Goal: Information Seeking & Learning: Learn about a topic

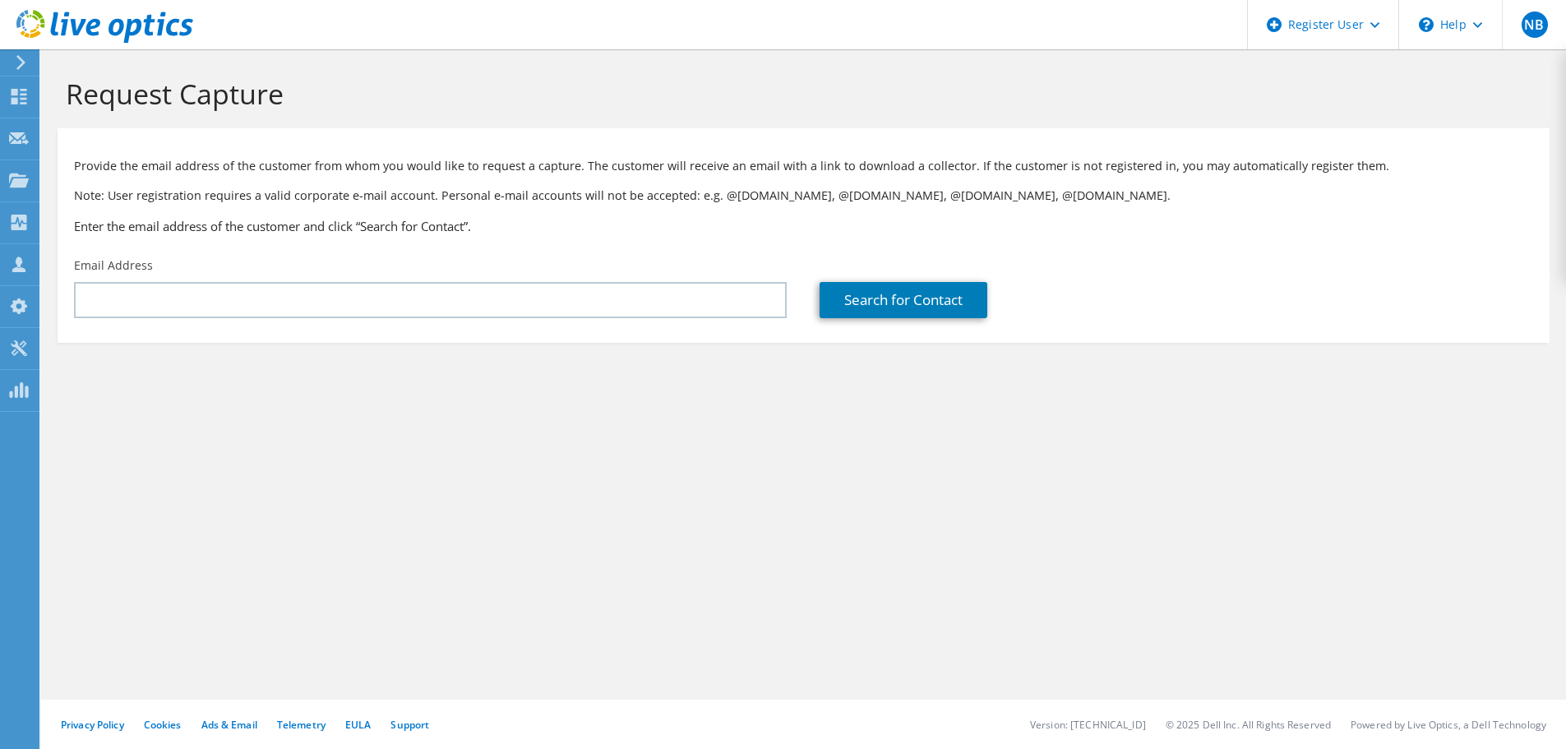
click at [39, 101] on div "NB Dell User Nicolas Basirico Nicolas.Basirico@dell.com Dell My Profile Log Out…" at bounding box center [783, 374] width 1566 height 749
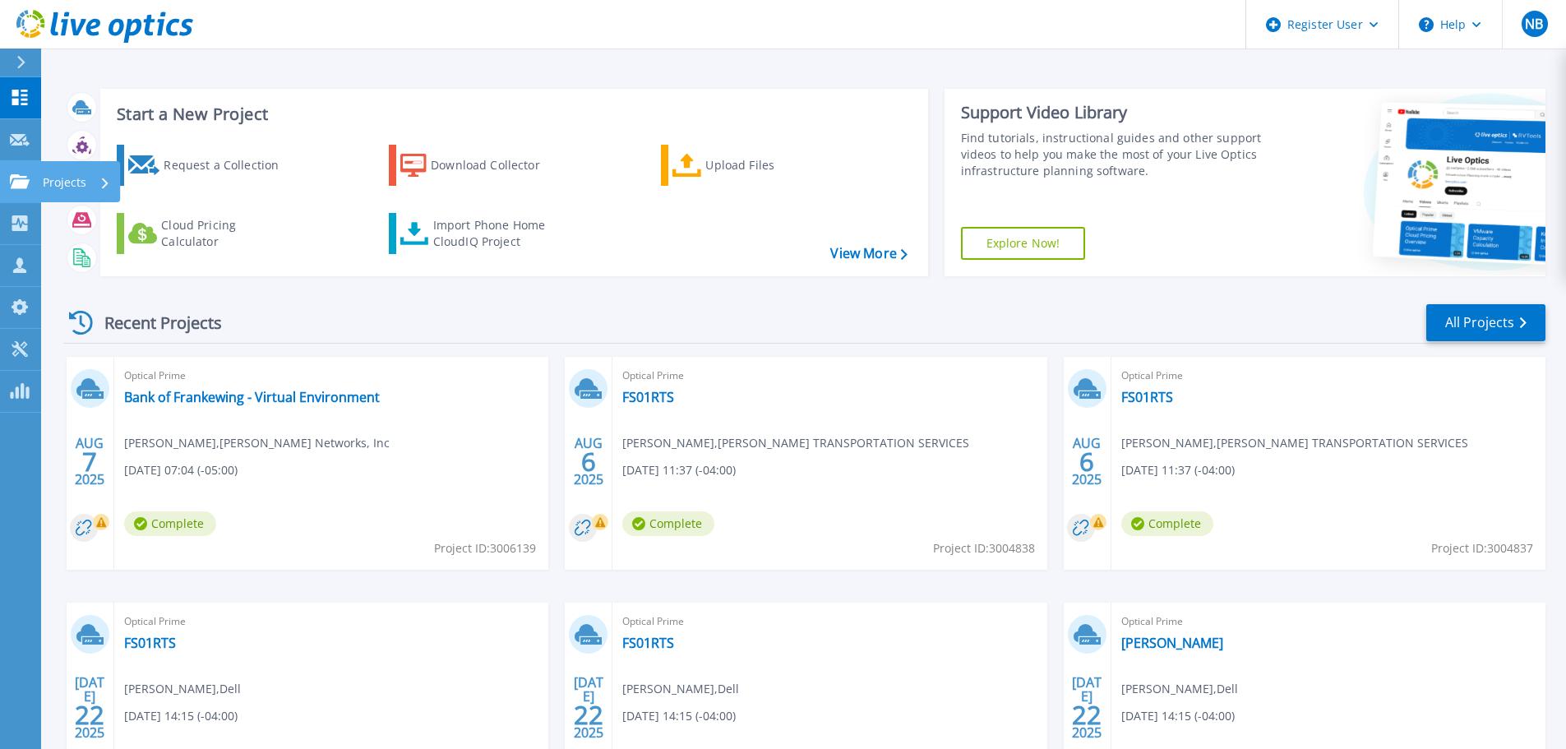
click at [32, 177] on link "Projects Projects" at bounding box center [20, 182] width 41 height 42
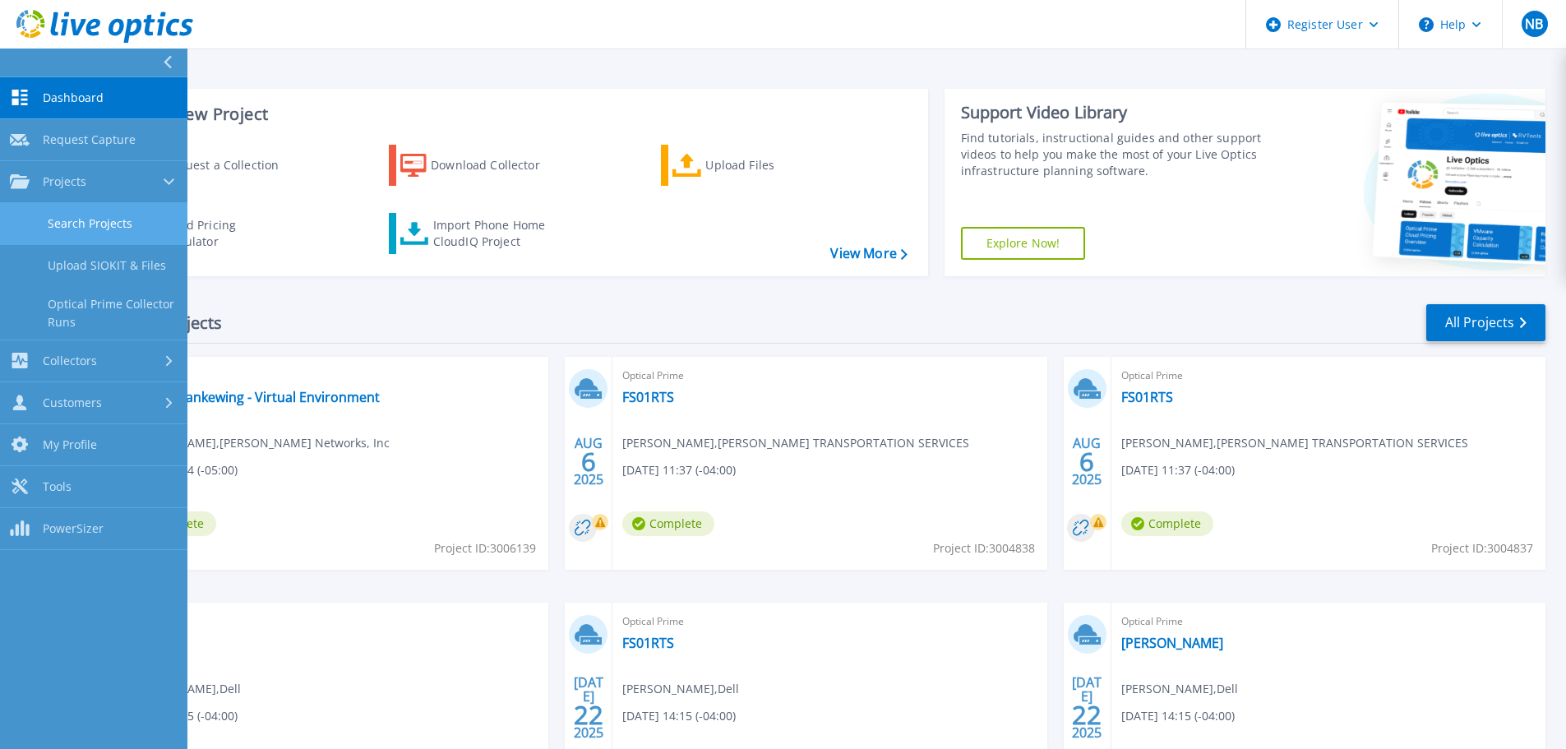
click at [82, 224] on link "Search Projects" at bounding box center [93, 224] width 187 height 42
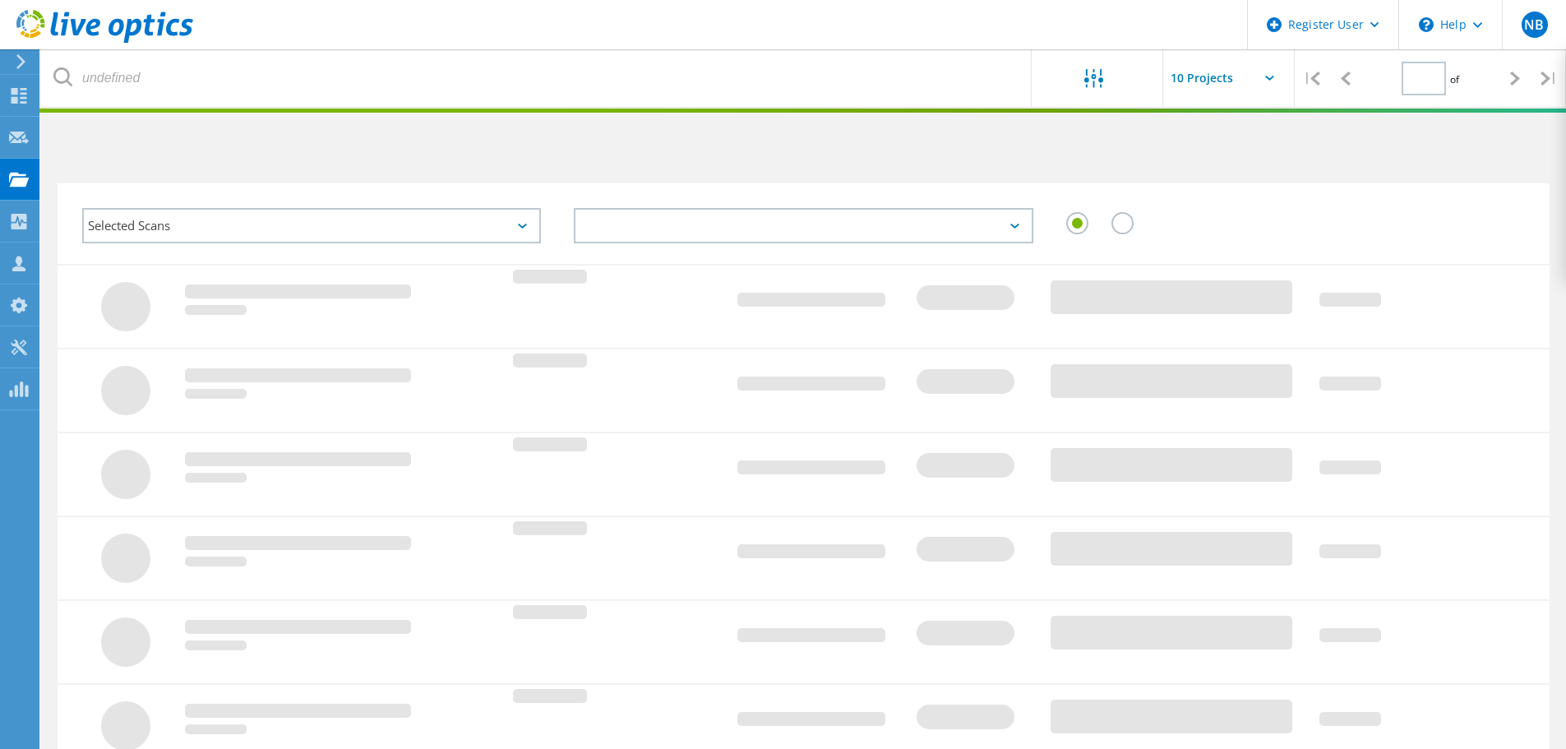
type input "1"
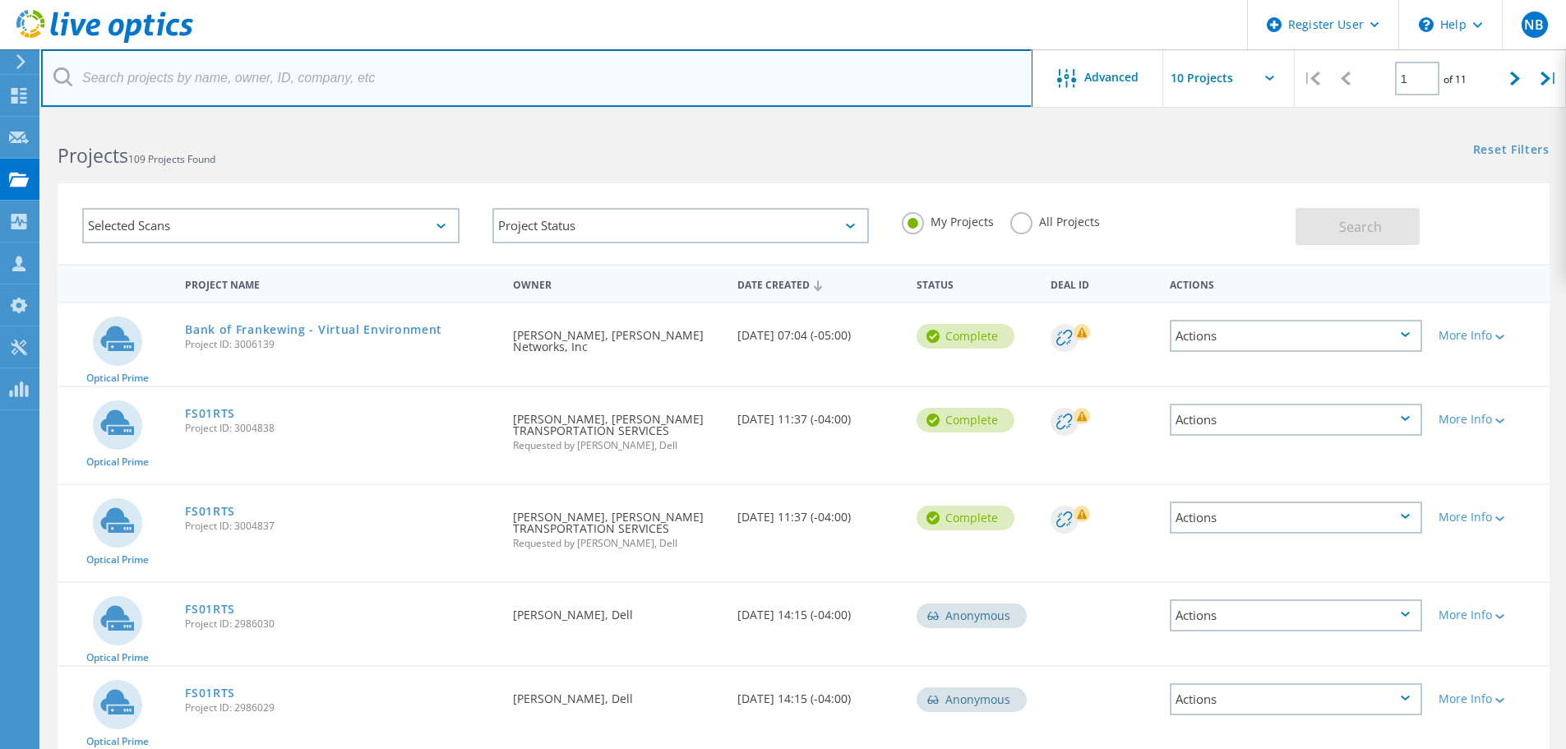
paste input "[PERSON_NAME][EMAIL_ADDRESS][DOMAIN_NAME]"
type input "[PERSON_NAME][EMAIL_ADDRESS][DOMAIN_NAME]"
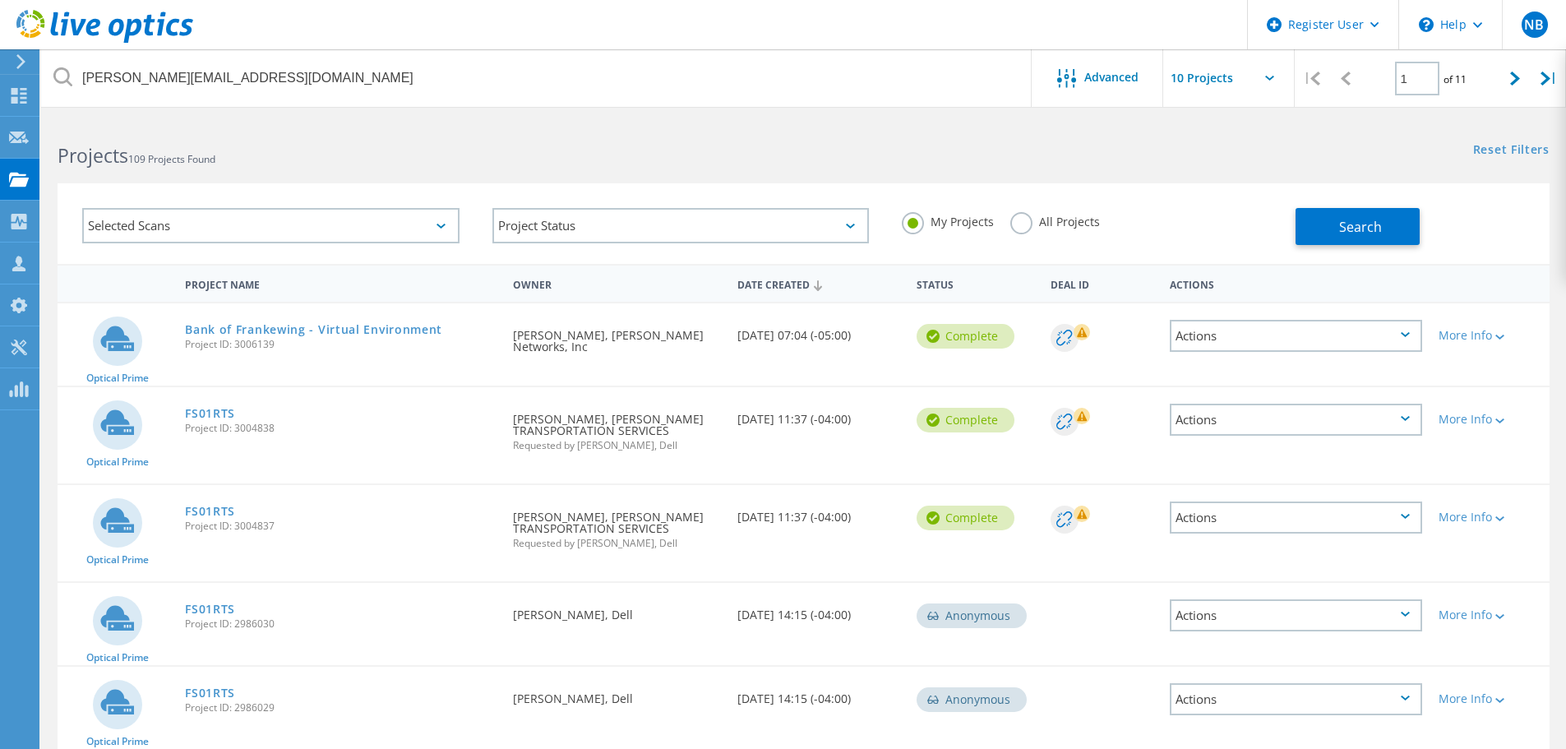
click at [1017, 219] on label "All Projects" at bounding box center [1055, 220] width 90 height 16
click at [0, 0] on input "All Projects" at bounding box center [0, 0] width 0 height 0
click at [1449, 227] on div "Search" at bounding box center [1418, 217] width 246 height 53
click at [1412, 227] on button "Search" at bounding box center [1357, 226] width 124 height 37
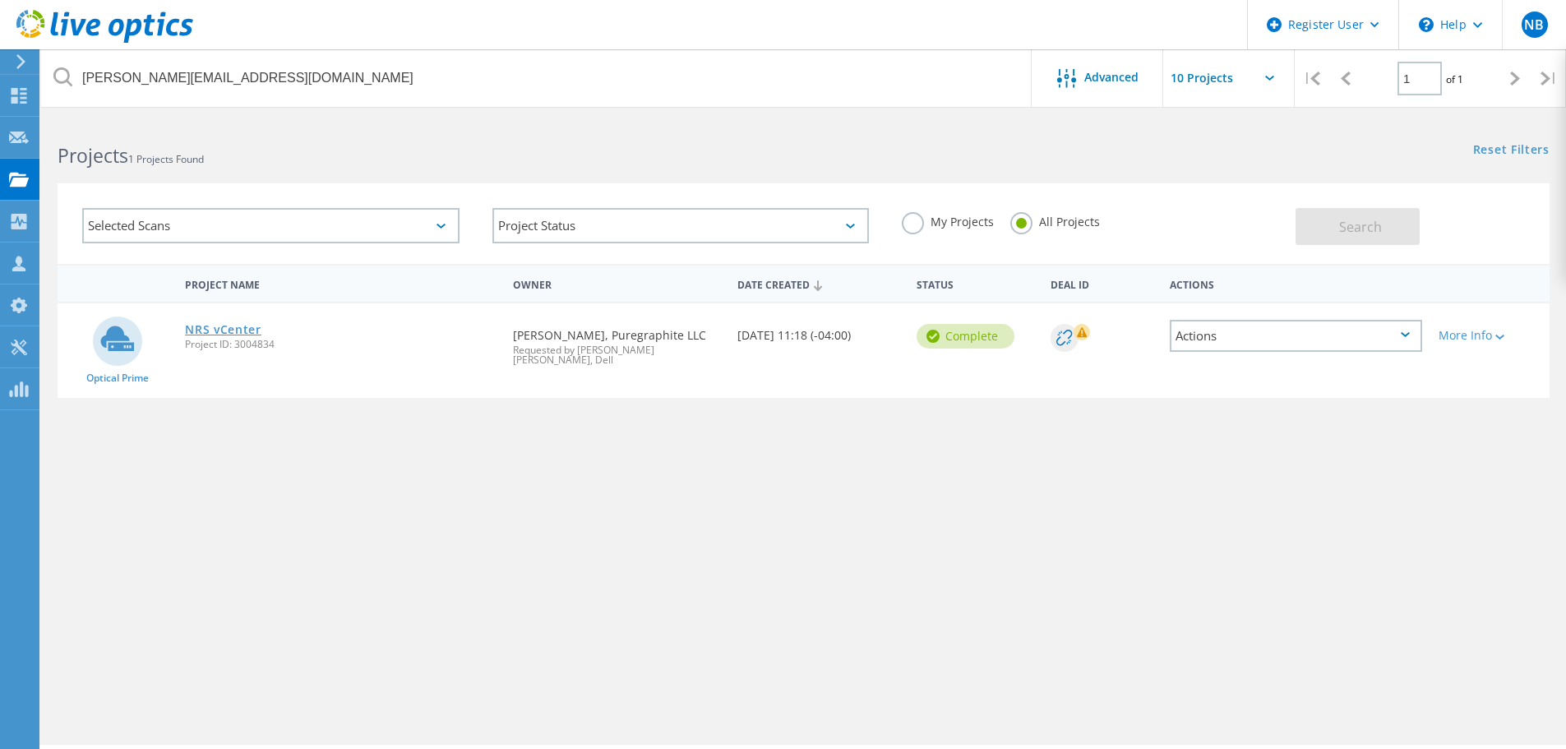
click at [224, 326] on link "NRS vCenter" at bounding box center [223, 330] width 76 height 12
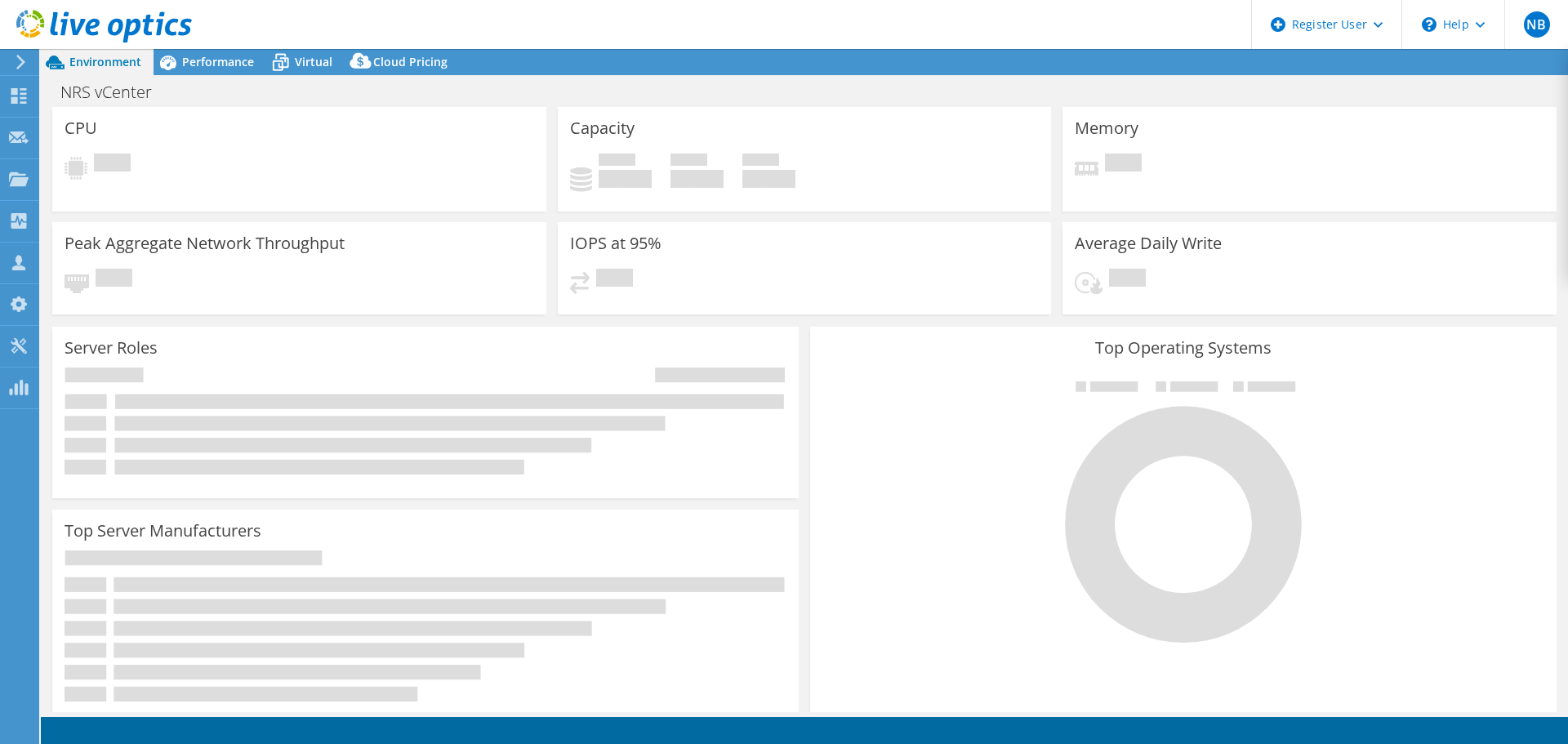
select select "USD"
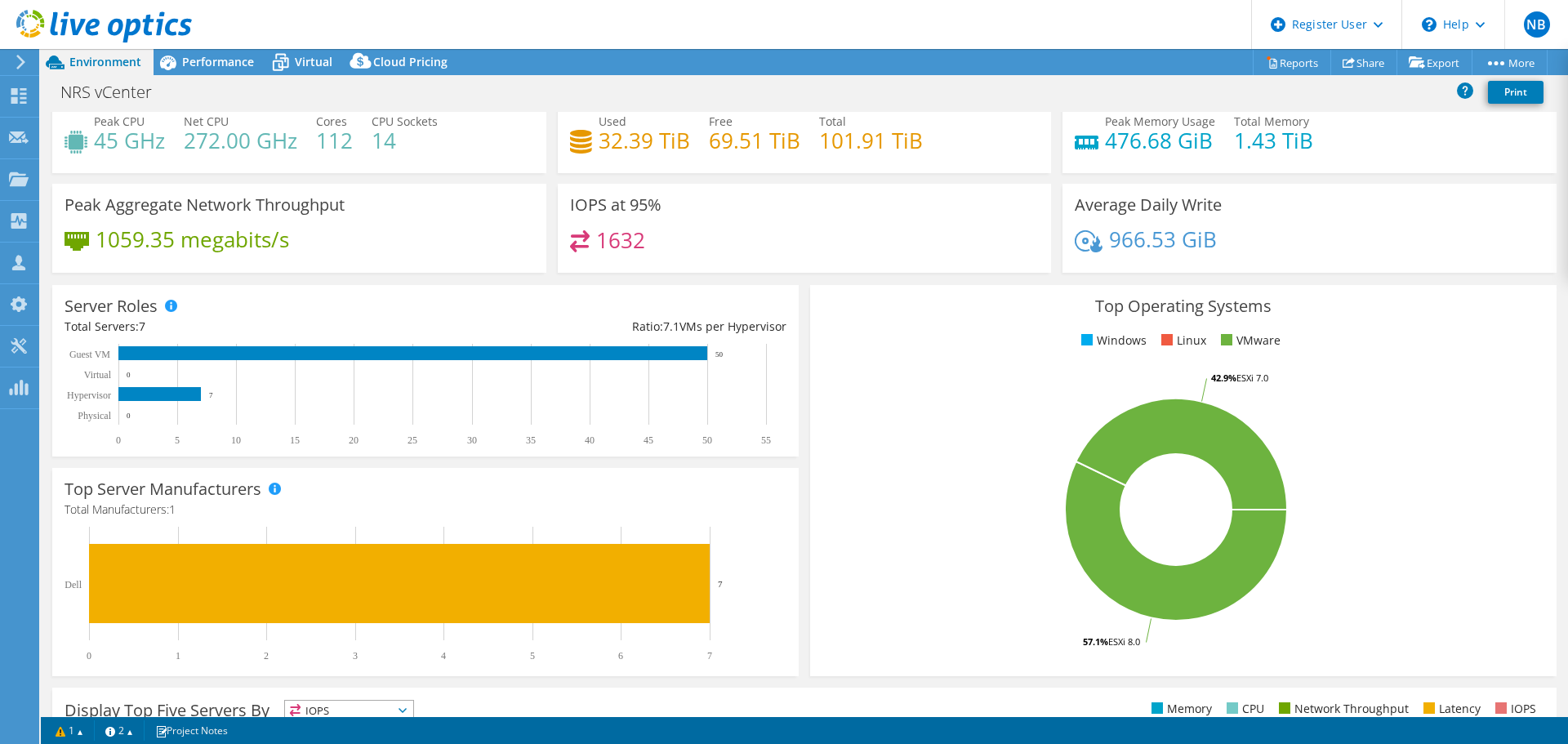
scroll to position [20, 0]
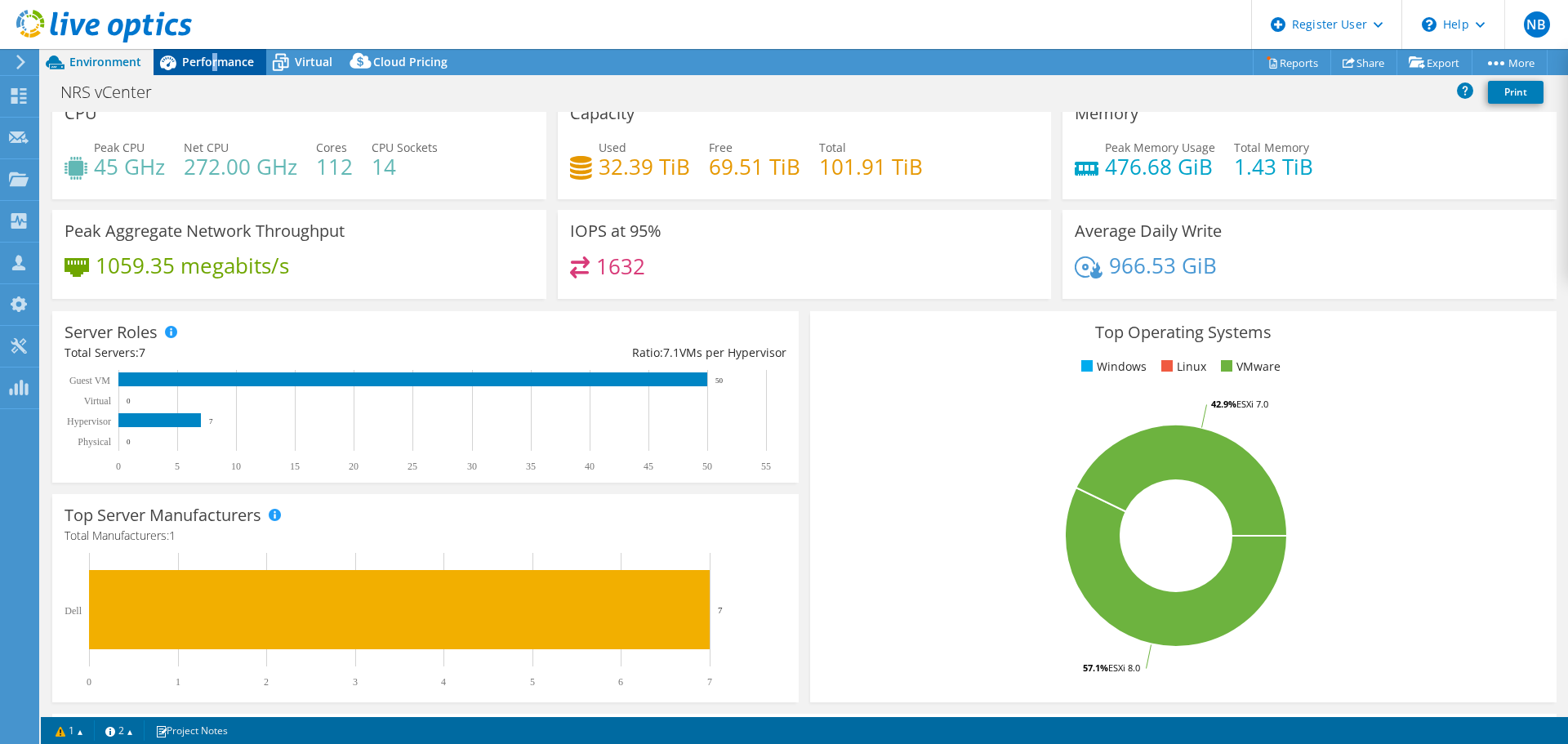
click at [219, 58] on span "Performance" at bounding box center [218, 62] width 72 height 16
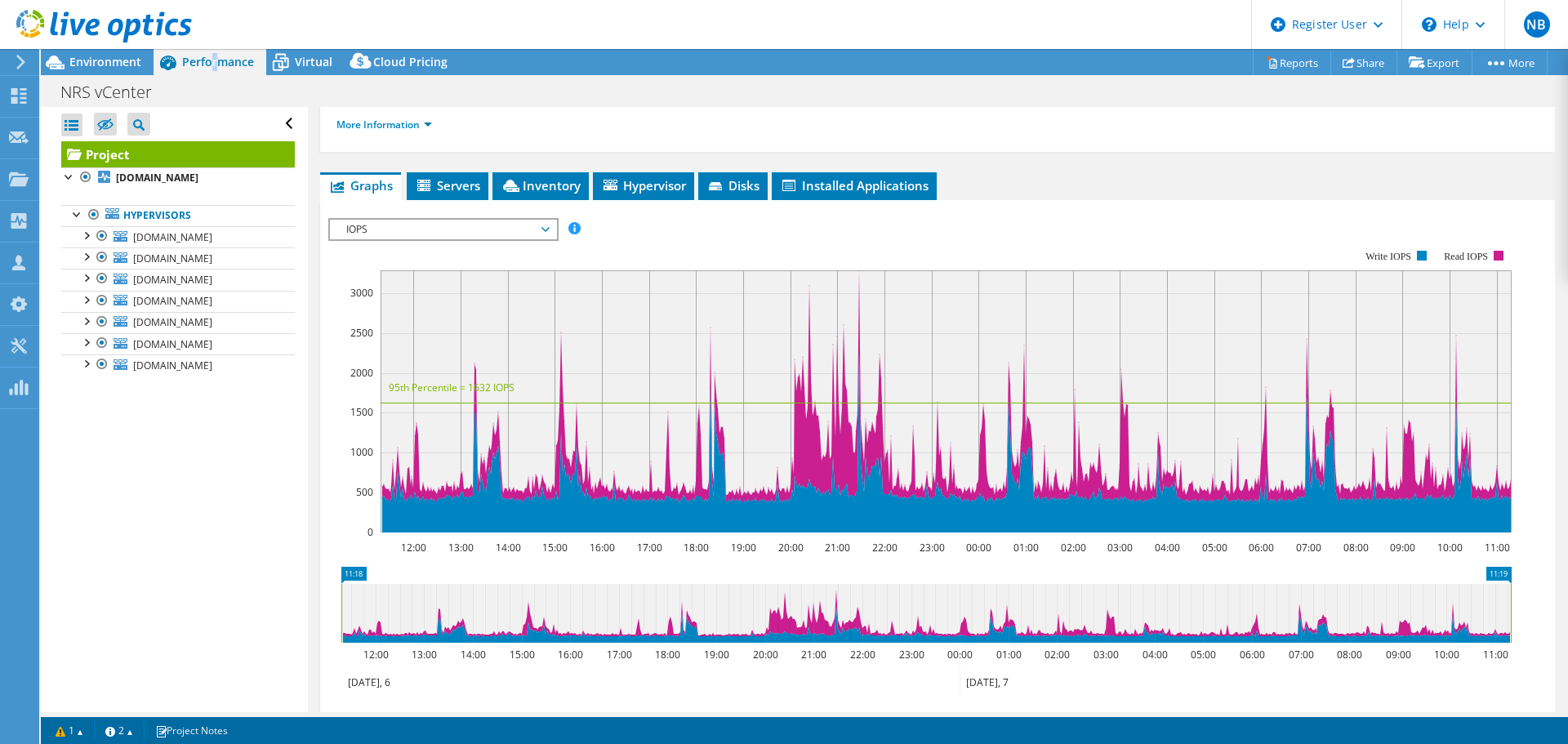
scroll to position [157, 0]
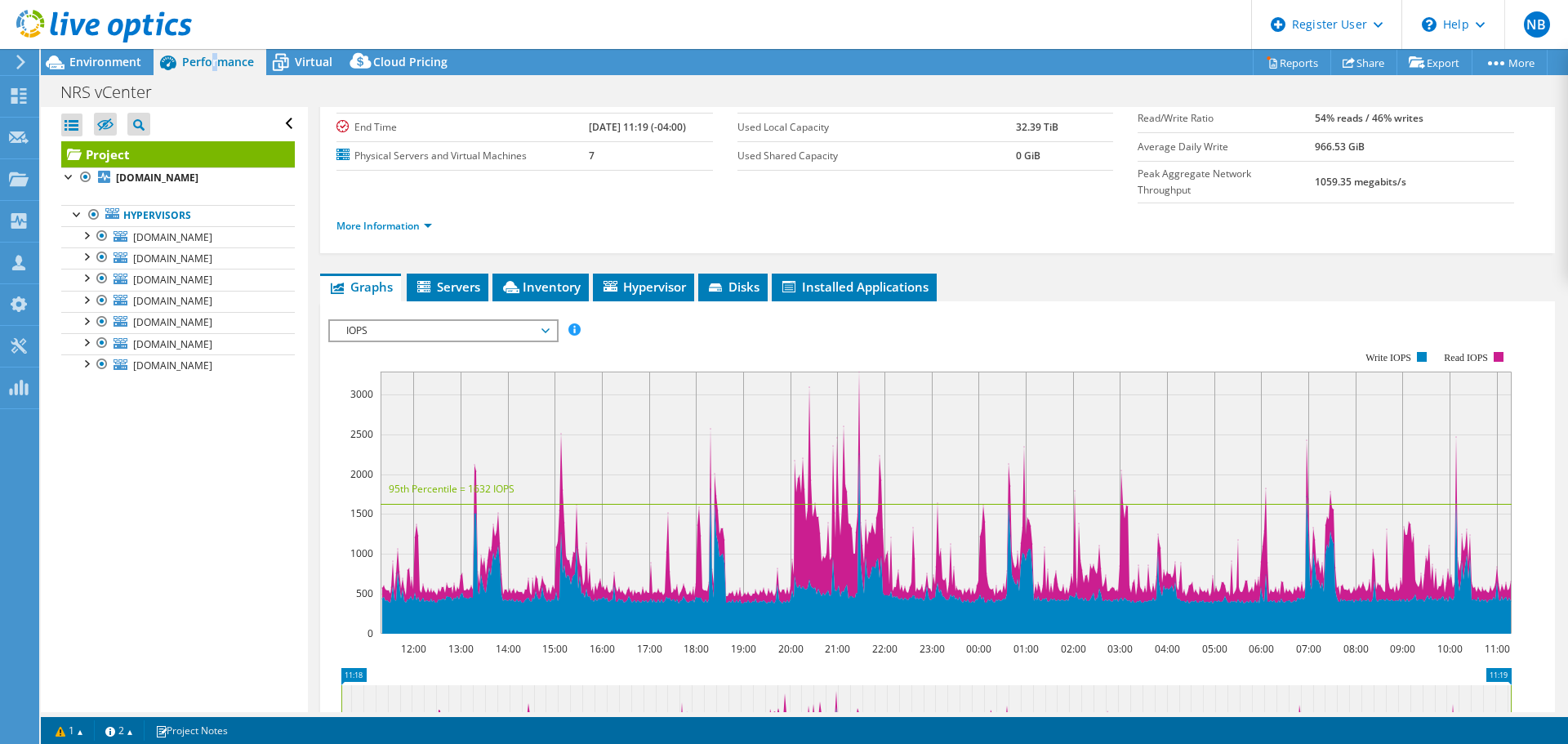
click at [544, 483] on rect at bounding box center [946, 503] width 1131 height 262
click at [560, 278] on span "Inventory" at bounding box center [541, 286] width 80 height 16
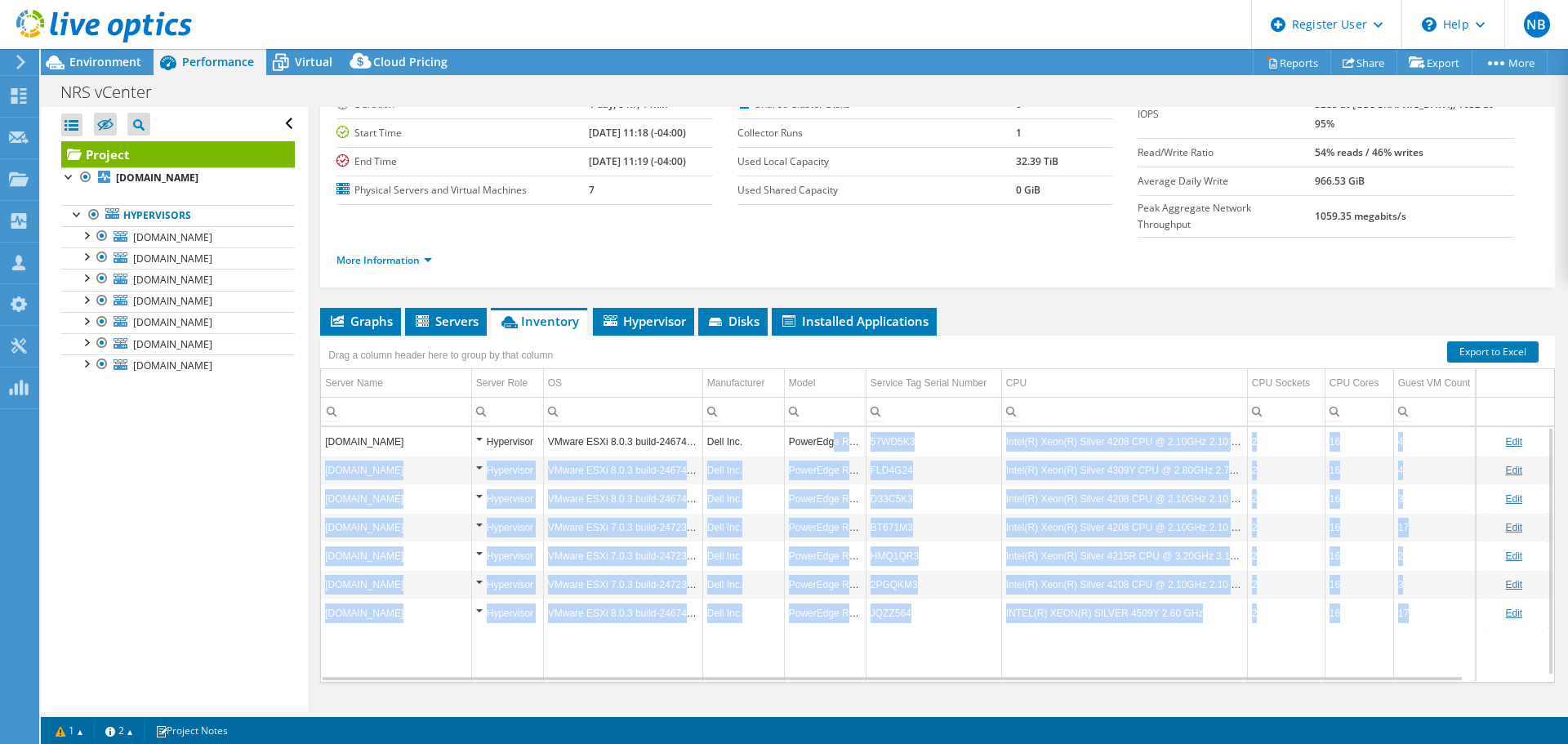
drag, startPoint x: 832, startPoint y: 394, endPoint x: 836, endPoint y: 618, distance: 224.0
click at [836, 618] on tbody "btsv-vmwh99.novonixgroup.com Hypervisor VMware ESXi 8.0.3 build-24674464 Dell I…" at bounding box center [973, 554] width 1305 height 254
click at [832, 627] on td "Data grid" at bounding box center [825, 654] width 81 height 54
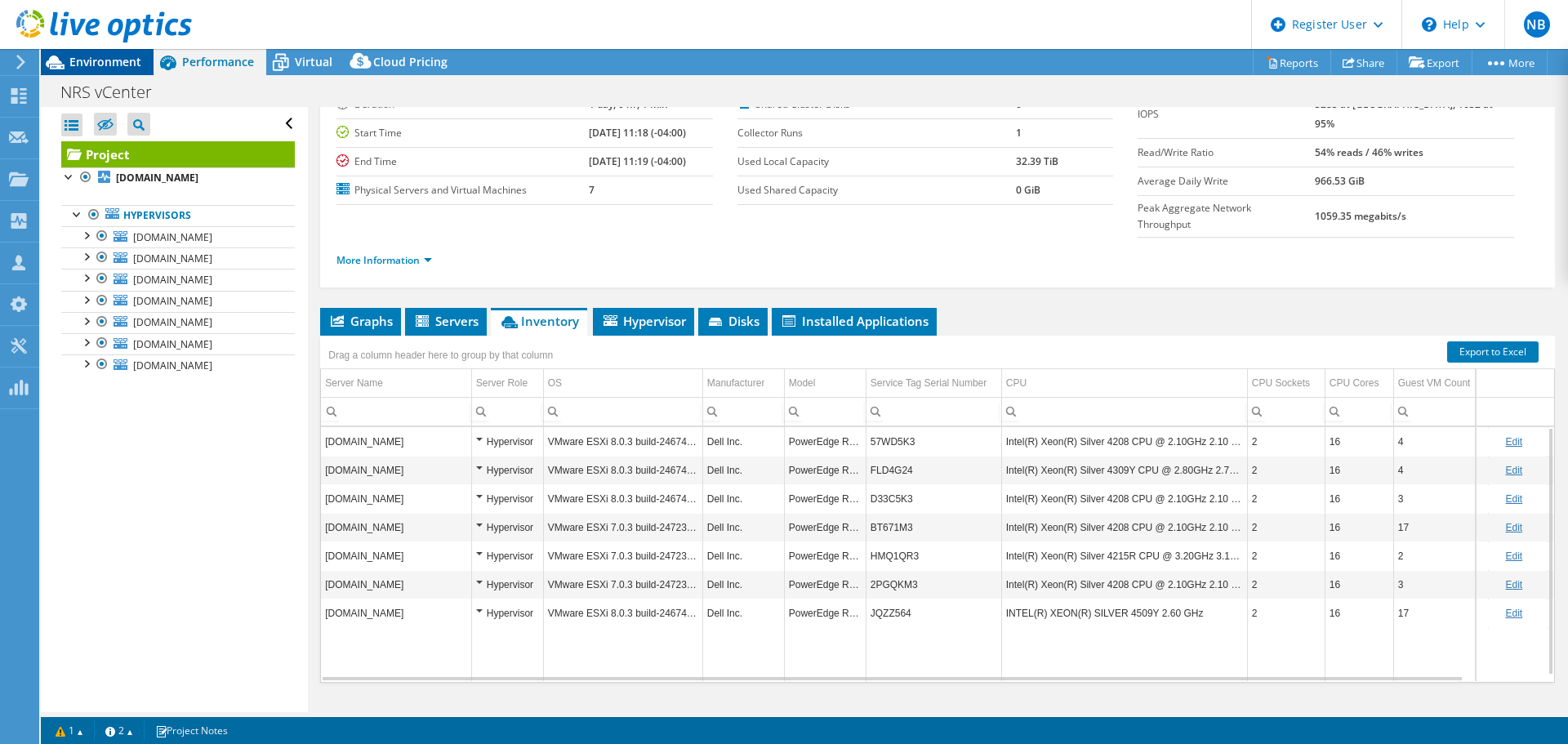
click at [114, 65] on span "Environment" at bounding box center [105, 62] width 72 height 16
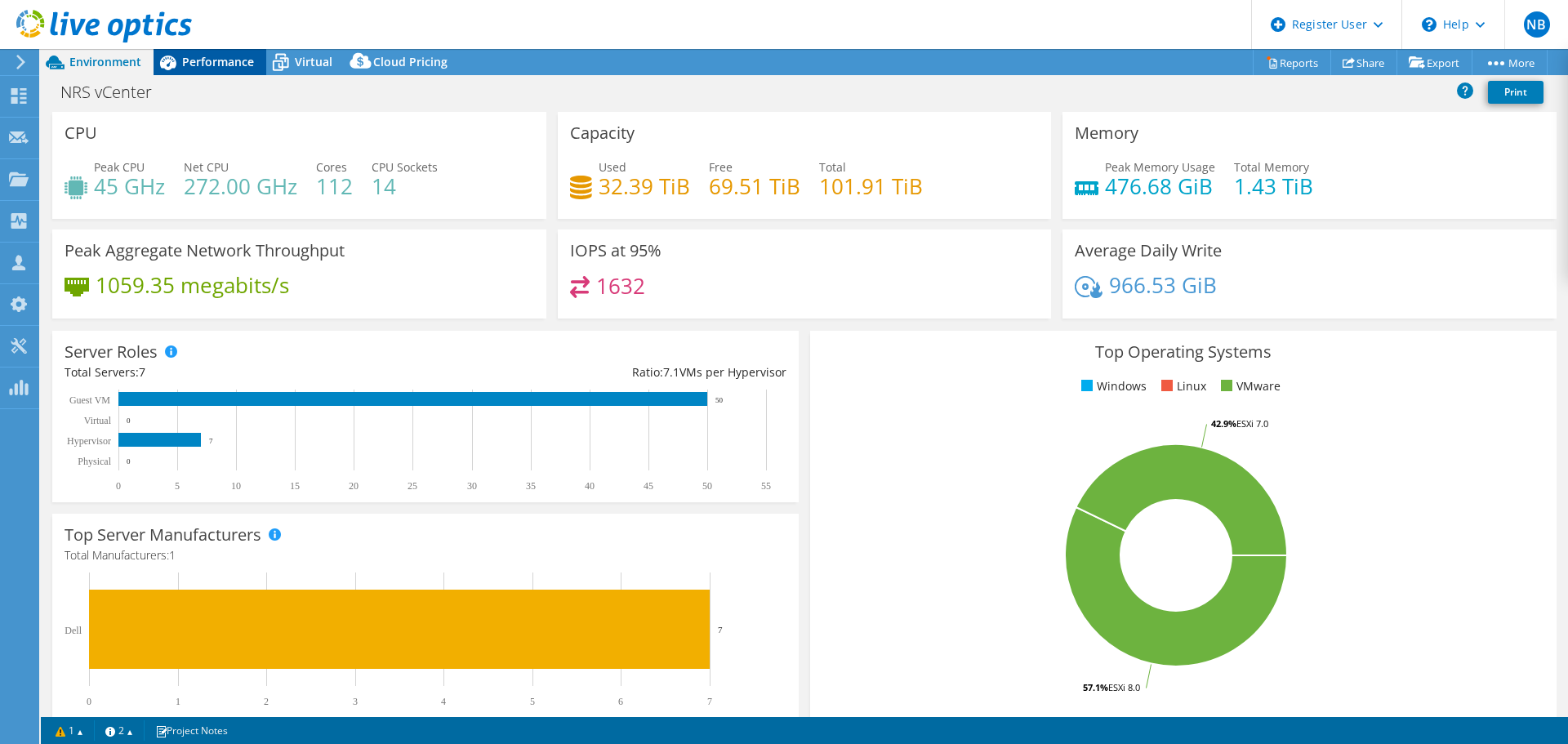
click at [178, 58] on icon at bounding box center [168, 62] width 29 height 29
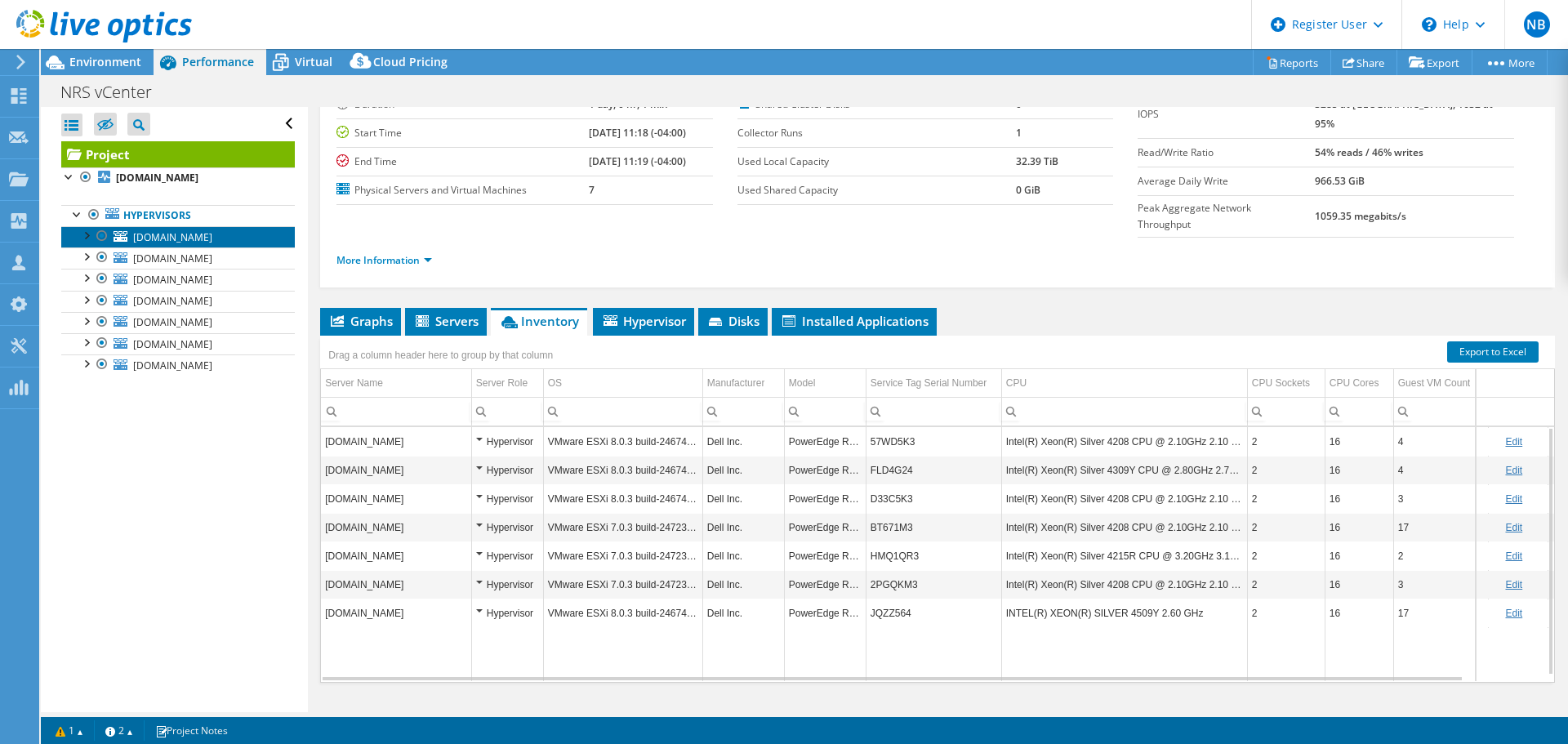
click at [115, 247] on link "btsv-vmwh99.novonixgroup.com" at bounding box center [178, 236] width 234 height 21
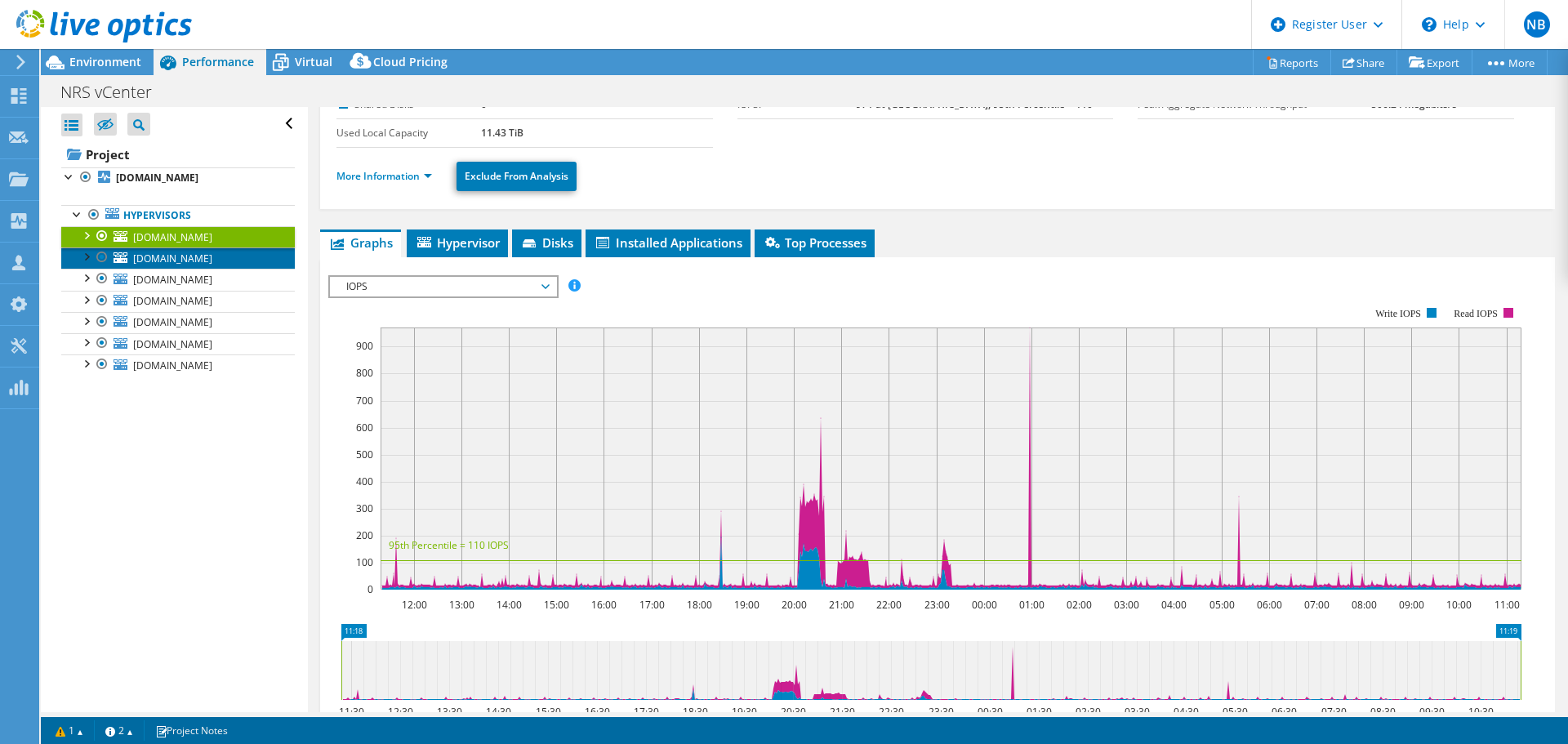
click at [159, 265] on span "btsv-vmwh12.novonixgroup.com" at bounding box center [173, 258] width 79 height 14
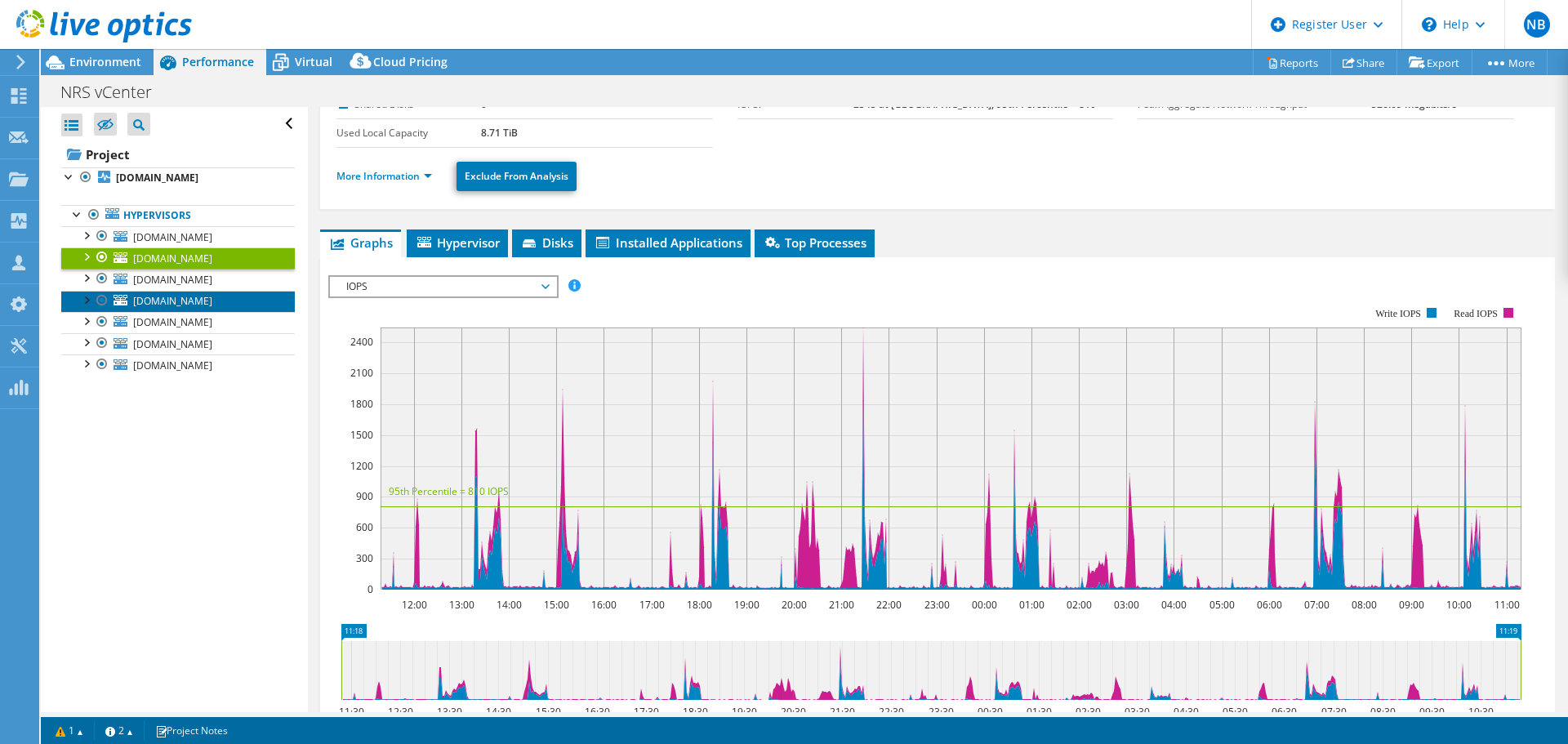
click at [176, 312] on link "nrsv-vmwh03.novonixgroup.com" at bounding box center [178, 301] width 234 height 21
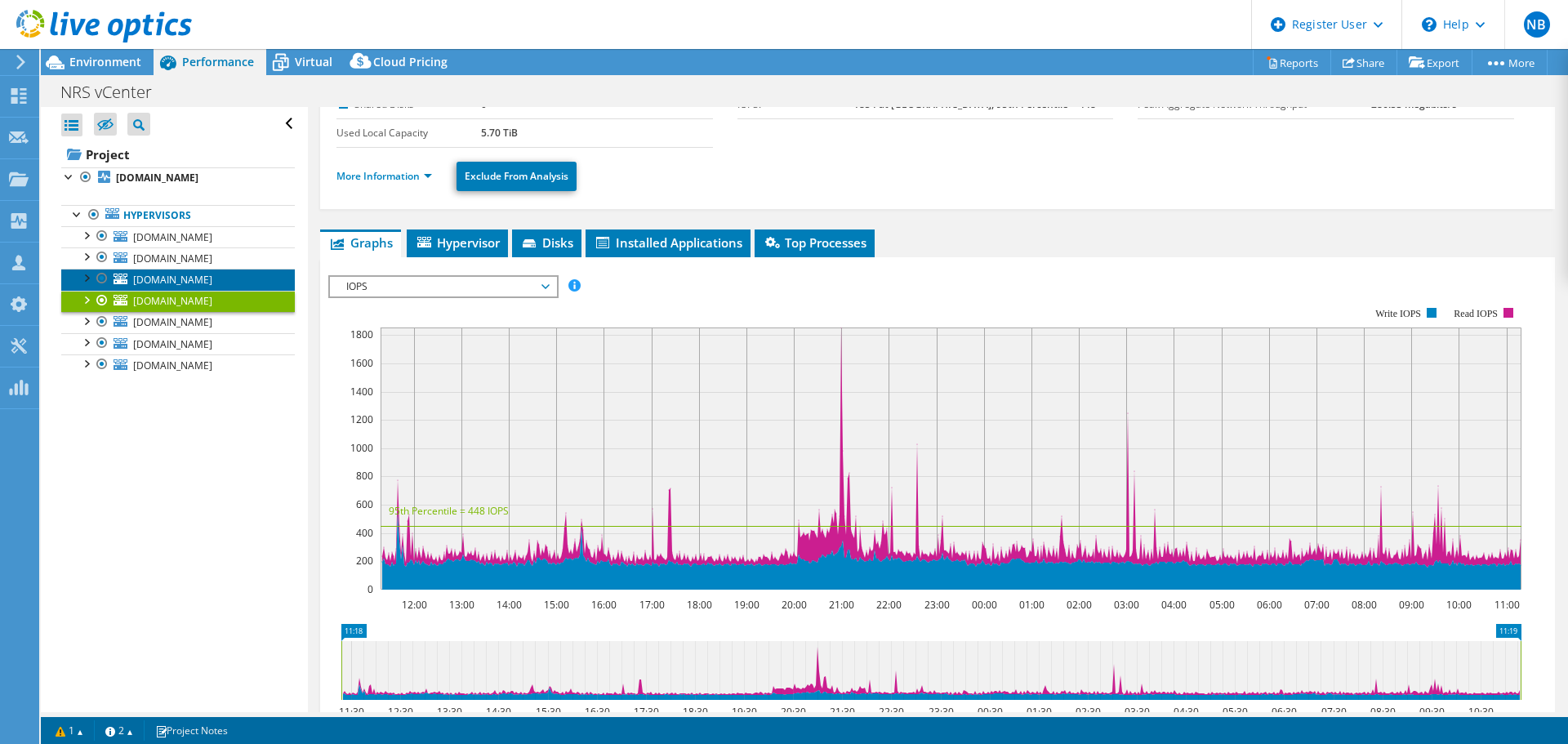
click at [197, 286] on span "btsv-vmwh11.novonixgroup.com" at bounding box center [173, 280] width 79 height 14
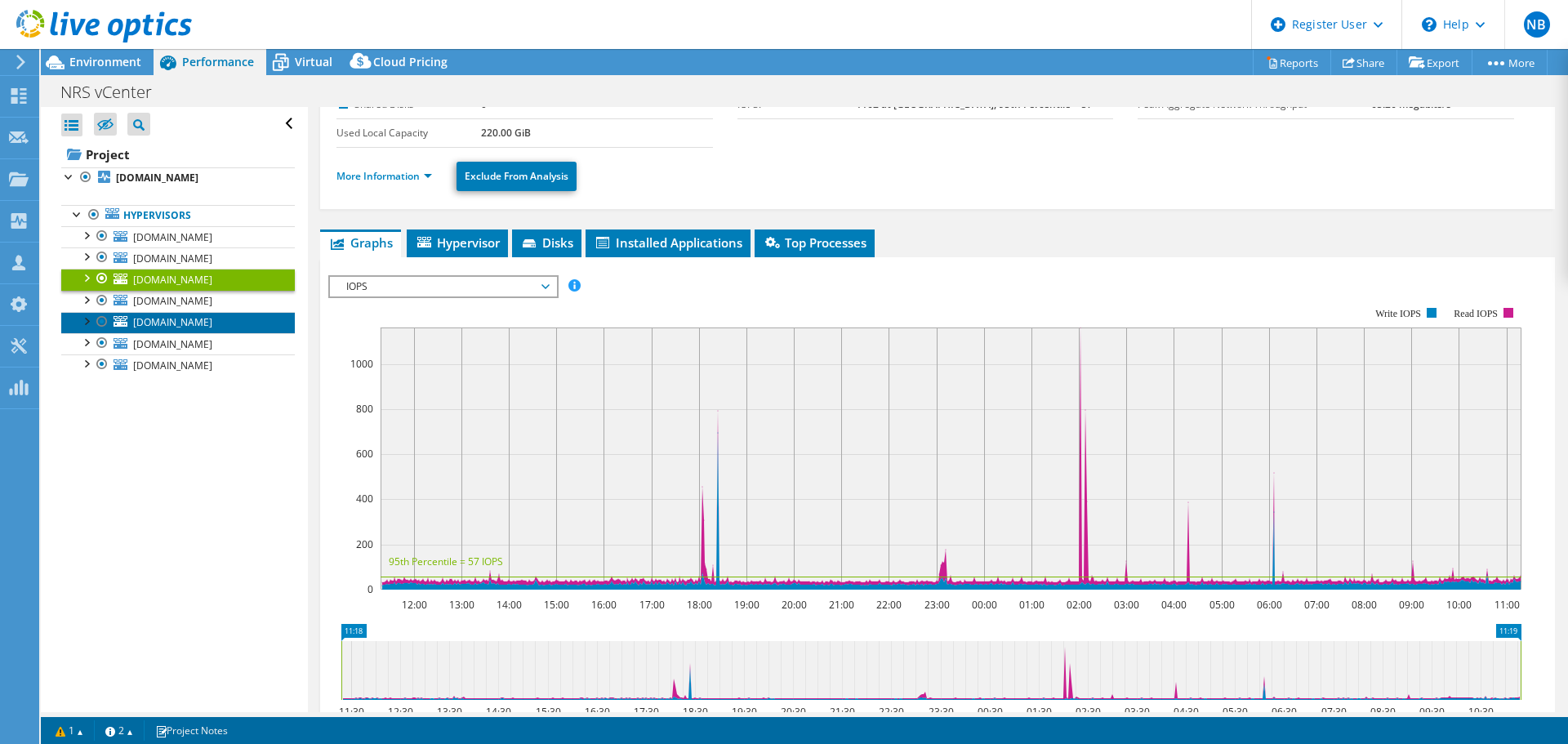
click at [190, 329] on span "nrsv-vmwh04.novonixgroup.com" at bounding box center [173, 322] width 79 height 14
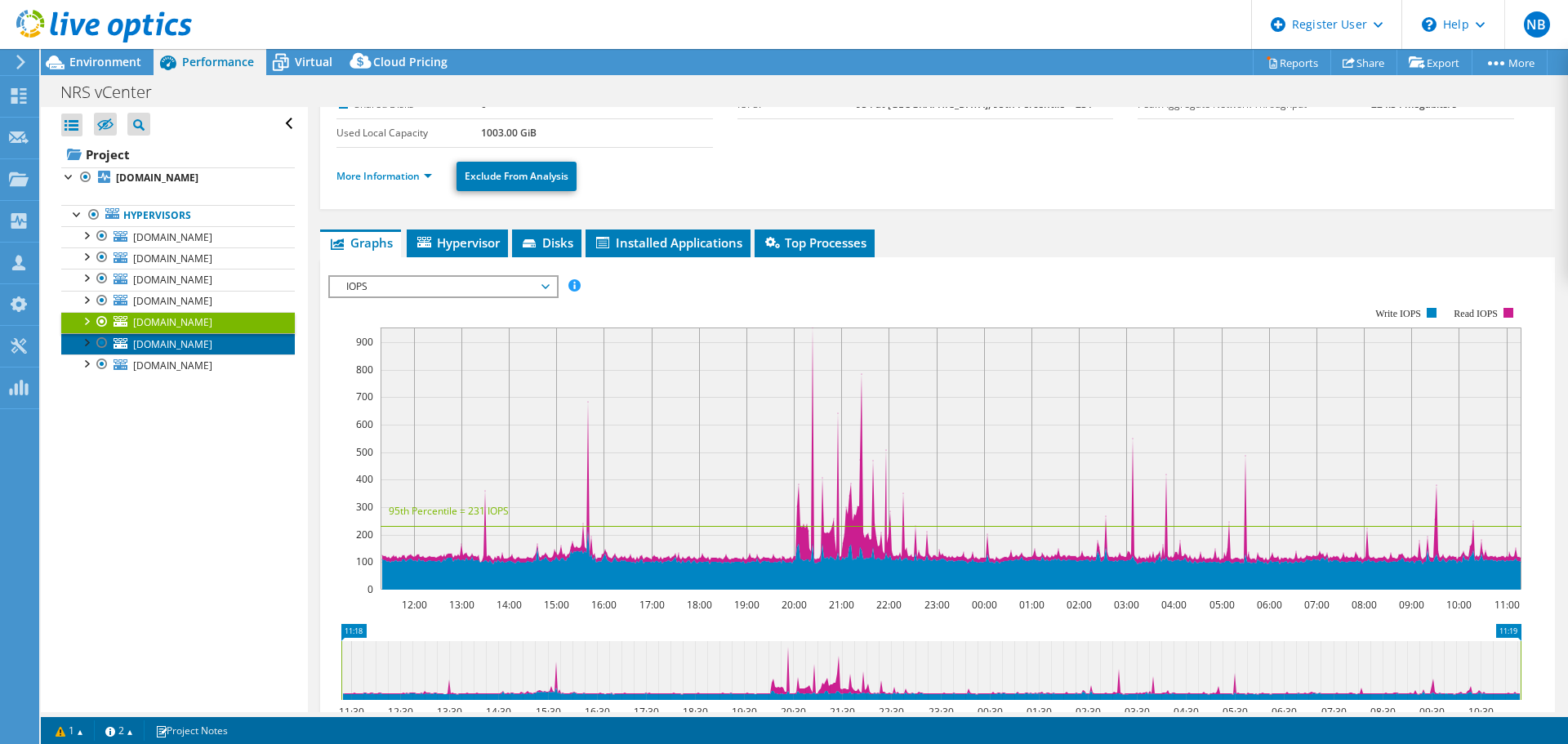
click at [188, 351] on span "nrsv-vmwh99.novonixgroup.com" at bounding box center [173, 344] width 79 height 14
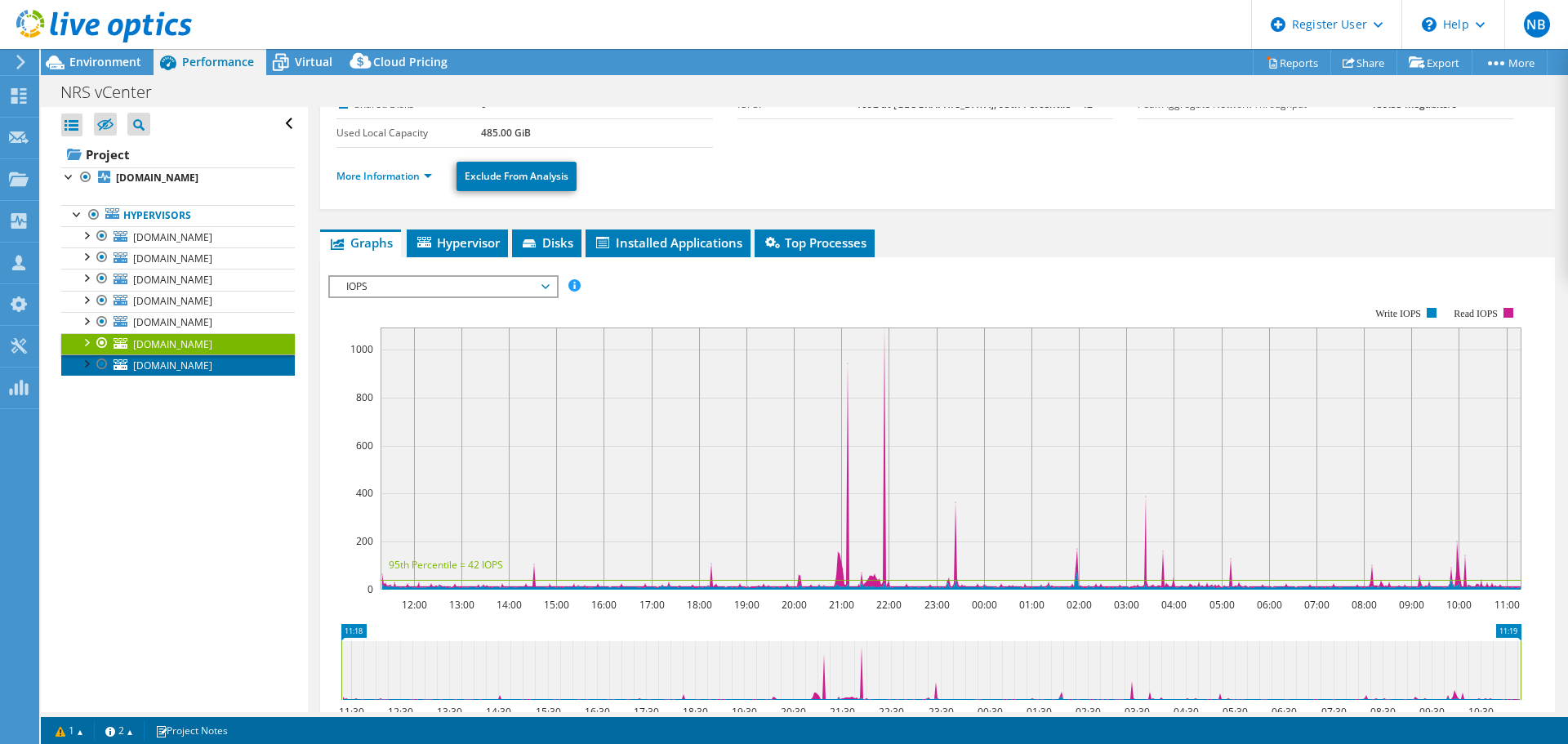
click at [182, 375] on link "nrsv-vmwh05.novonixgroup.com" at bounding box center [178, 365] width 234 height 21
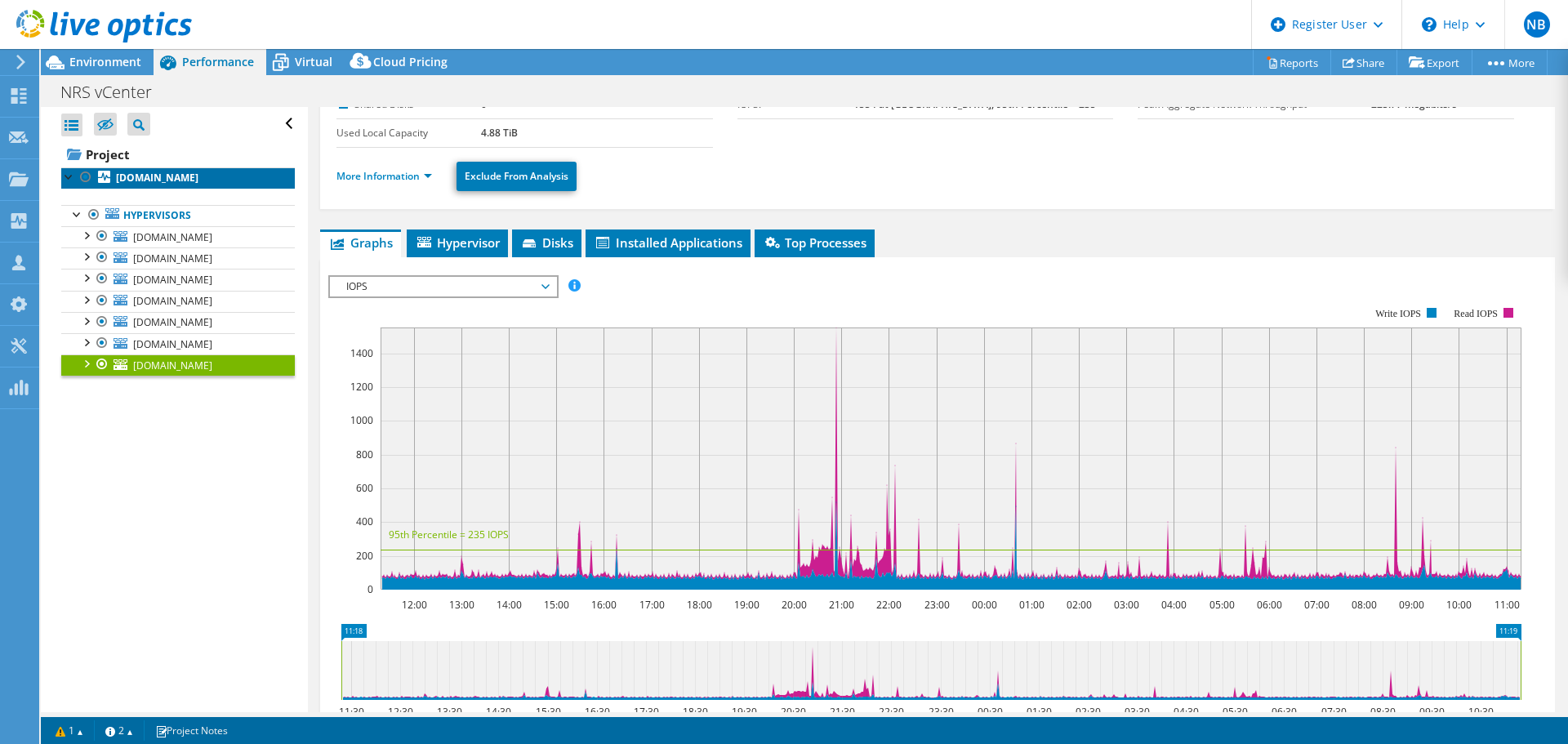
click at [134, 185] on b "btsv-vmwh99.novonixgroup.com" at bounding box center [157, 178] width 82 height 14
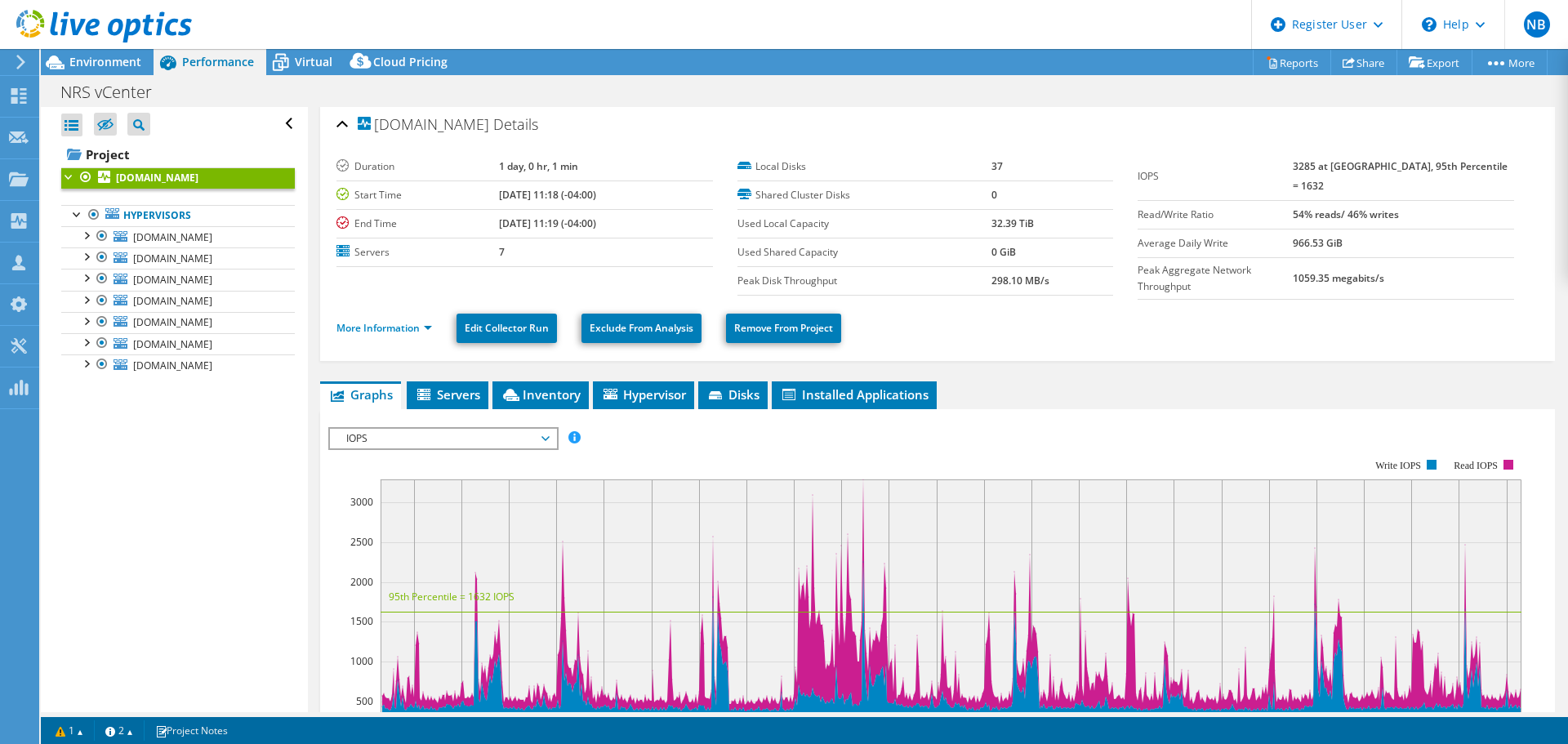
scroll to position [0, 0]
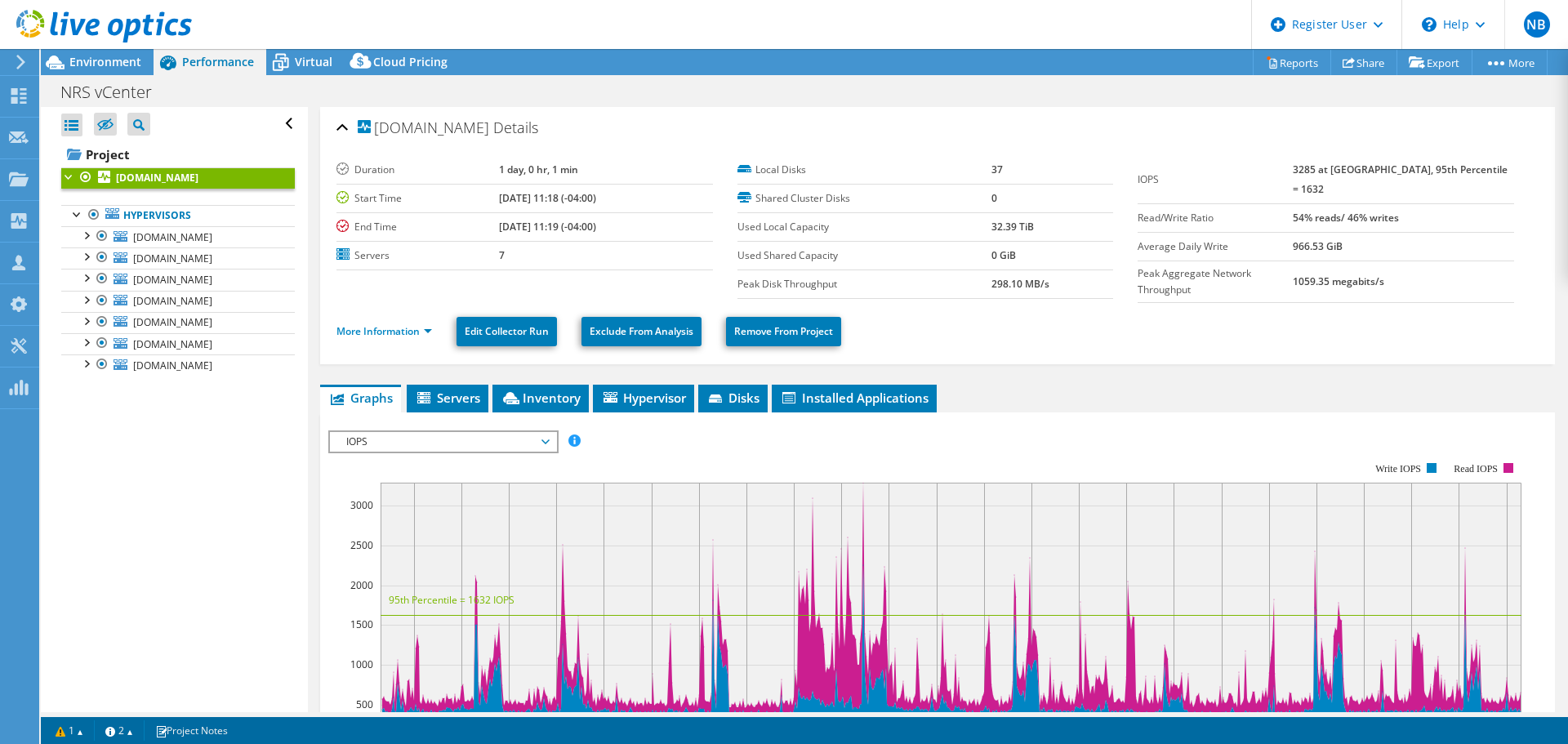
click at [337, 136] on div "btsv-vmwh99.novonixgroup.com Details" at bounding box center [938, 128] width 1202 height 35
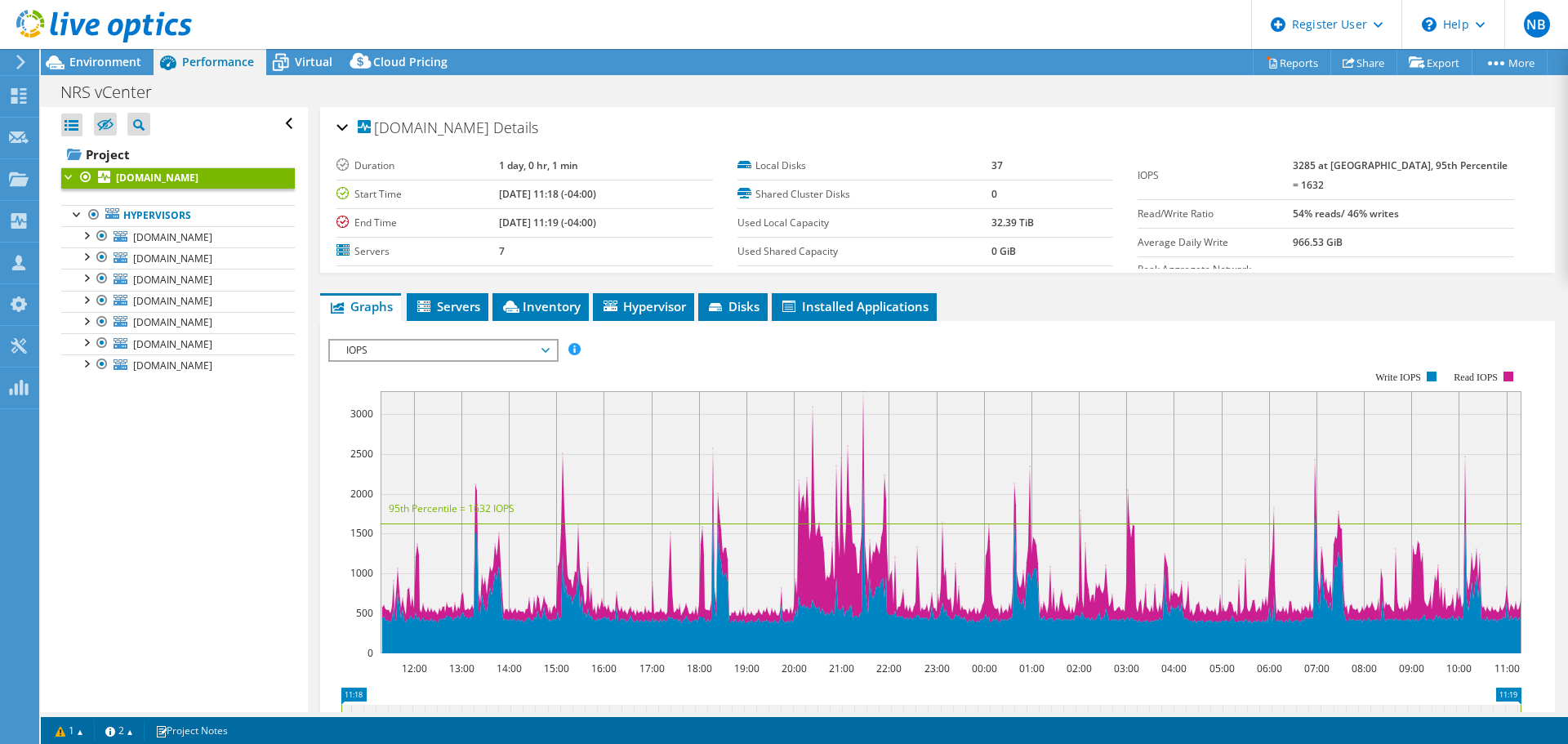
click at [273, 134] on div "Open All Close All Hide Excluded Nodes Project Tree Filter" at bounding box center [178, 124] width 234 height 35
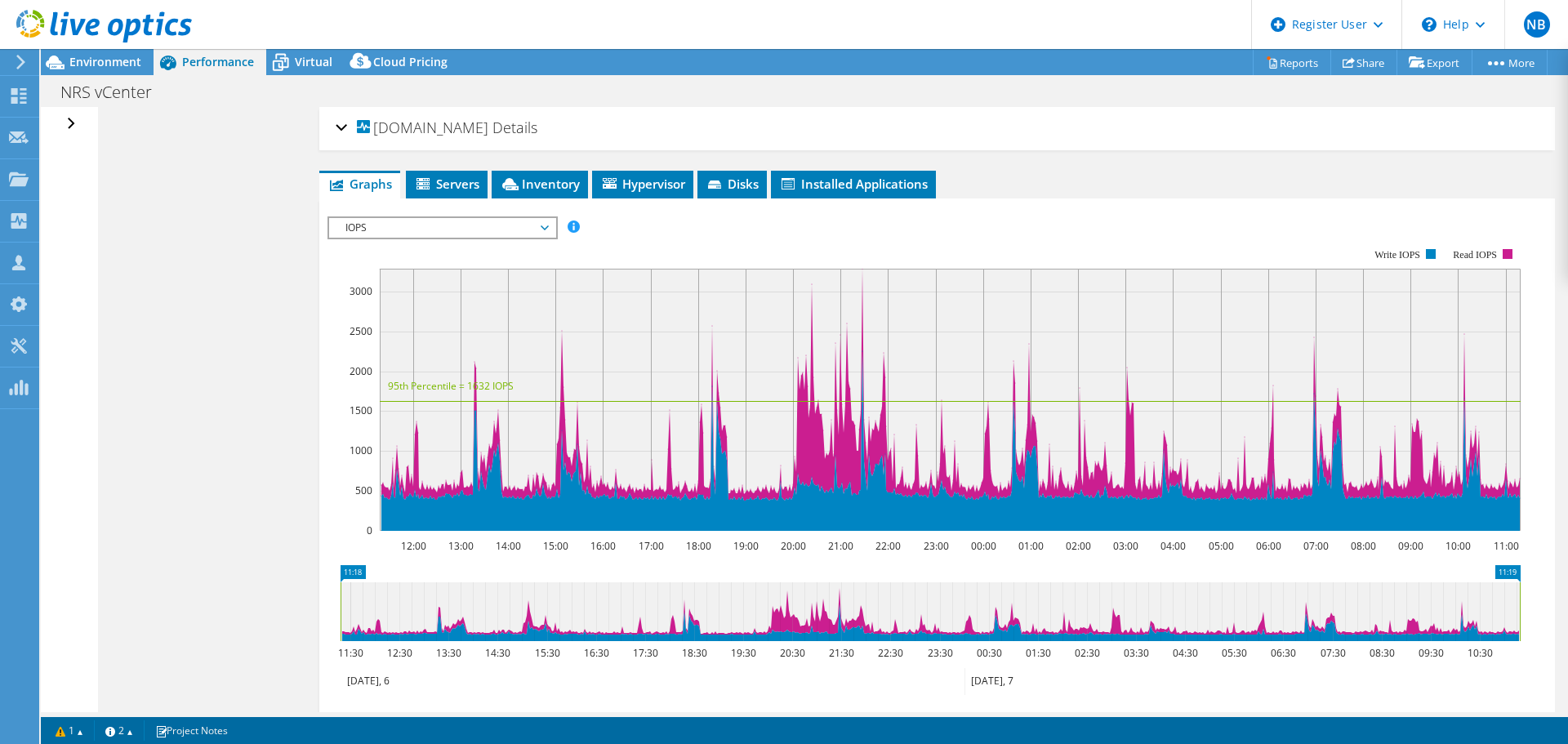
click at [78, 125] on div "Open All Close All Hide Excluded Nodes Project Tree Filter" at bounding box center [69, 409] width 57 height 605
click at [74, 125] on div "Open All Close All Hide Excluded Nodes Project Tree Filter" at bounding box center [74, 124] width 24 height 35
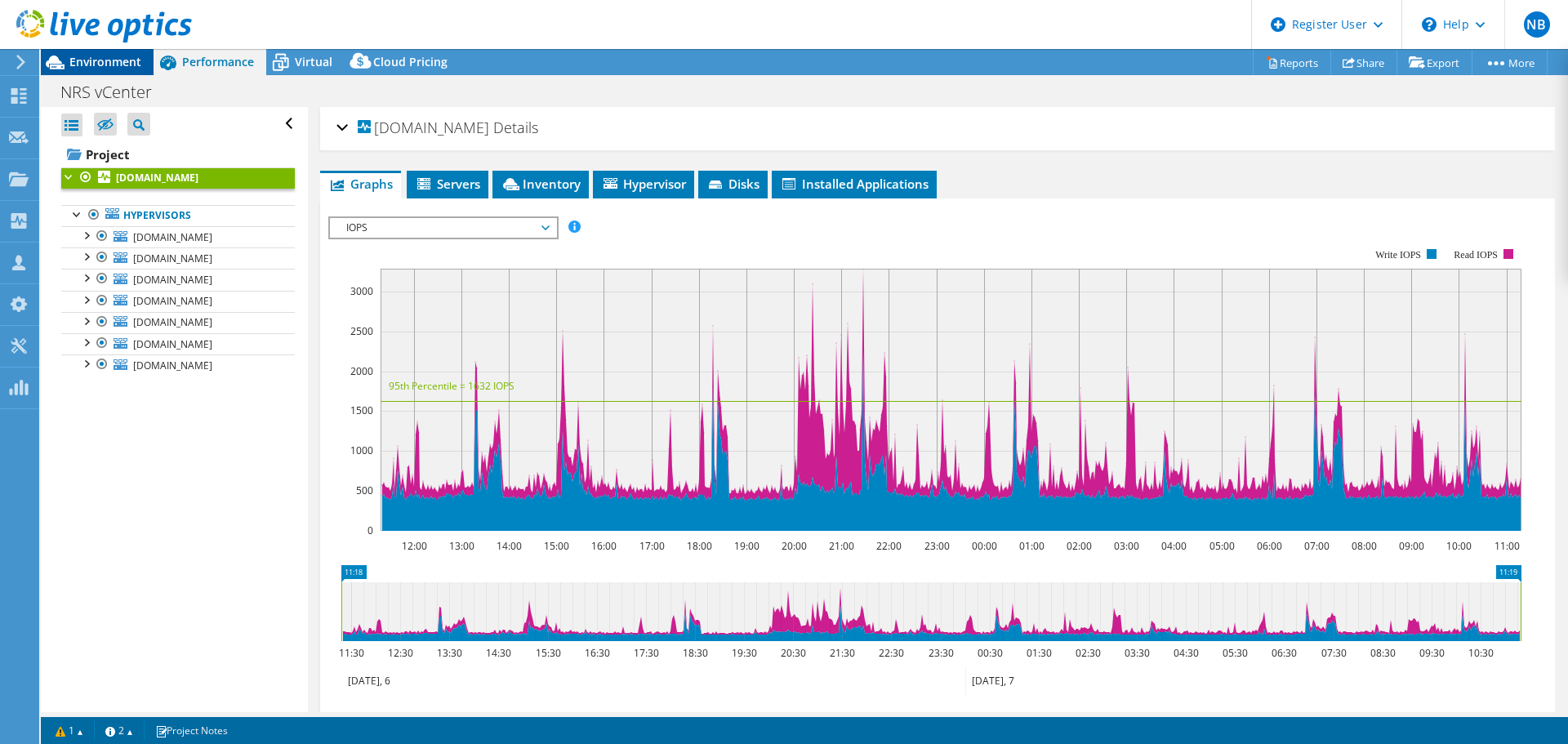
click at [106, 61] on span "Environment" at bounding box center [105, 62] width 72 height 16
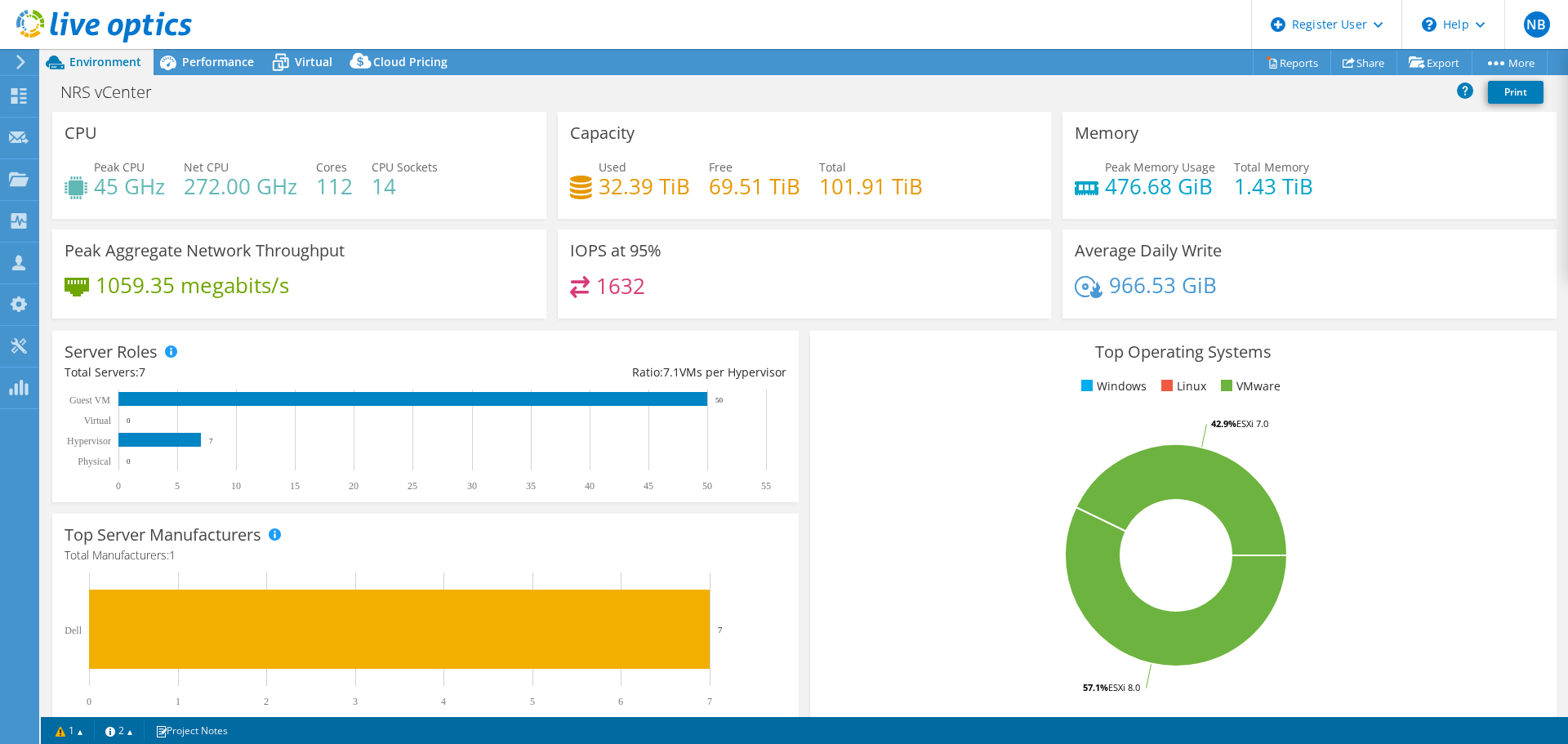
drag, startPoint x: 234, startPoint y: 186, endPoint x: 181, endPoint y: 190, distance: 53.2
click at [209, 190] on h4 "272.00 GHz" at bounding box center [240, 186] width 113 height 18
drag, startPoint x: 181, startPoint y: 190, endPoint x: 549, endPoint y: 226, distance: 369.8
click at [549, 226] on div "CPU Peak CPU 45 GHz Net CPU 272.00 GHz Cores 112 CPU Sockets 14 Capacity Used 3…" at bounding box center [804, 221] width 1515 height 218
click at [552, 226] on div "Capacity Used 32.39 TiB Free 69.51 TiB Total 101.91 TiB" at bounding box center [805, 171] width 506 height 117
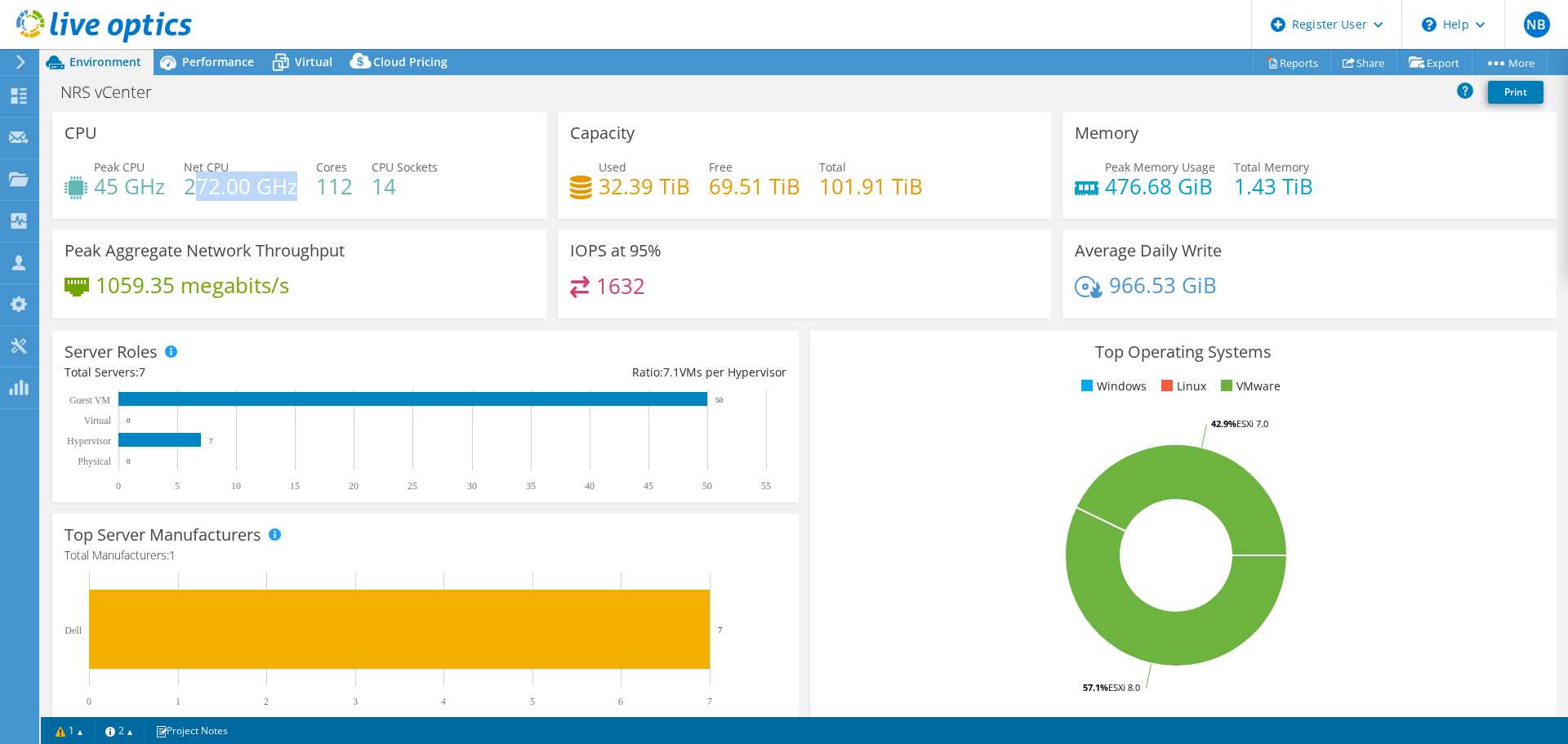
drag, startPoint x: 197, startPoint y: 196, endPoint x: 296, endPoint y: 181, distance: 100.1
click at [296, 181] on h4 "272.00 GHz" at bounding box center [240, 186] width 113 height 18
